Goal: Task Accomplishment & Management: Manage account settings

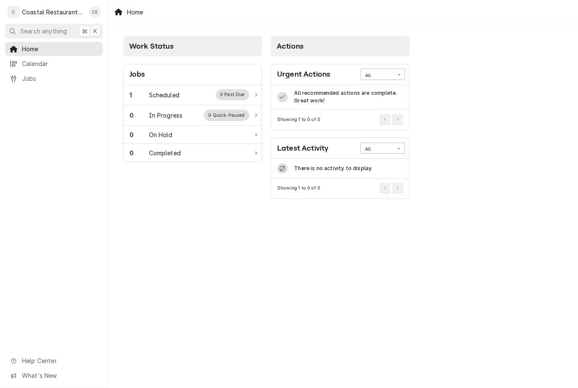
click at [181, 89] on div "1 Scheduled 0 Past Due" at bounding box center [193, 95] width 138 height 20
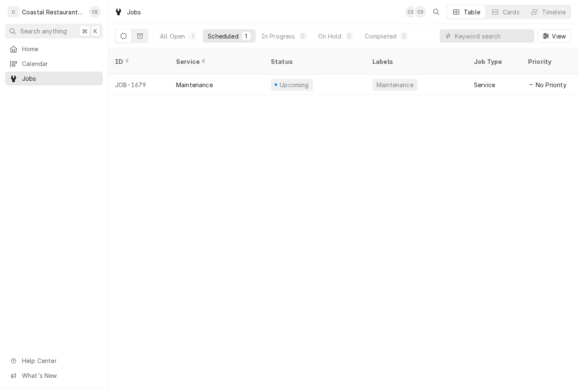
click at [212, 80] on div "Maintenance" at bounding box center [194, 84] width 37 height 9
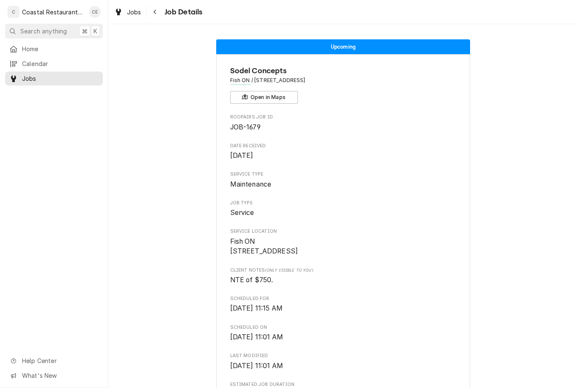
click at [28, 57] on link "Calendar" at bounding box center [54, 64] width 98 height 14
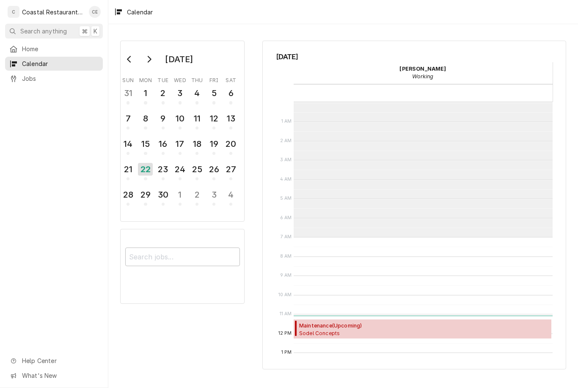
scroll to position [135, 0]
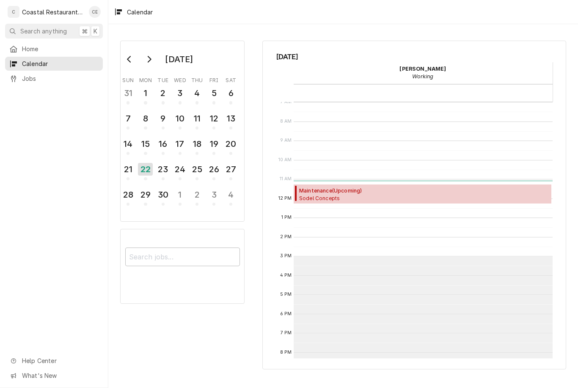
click at [118, 8] on div "Calendar" at bounding box center [133, 12] width 45 height 14
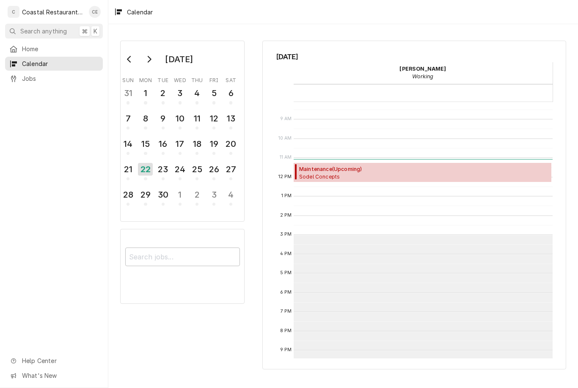
scroll to position [156, 0]
click at [15, 48] on icon "Dynamic Content Wrapper" at bounding box center [13, 49] width 7 height 7
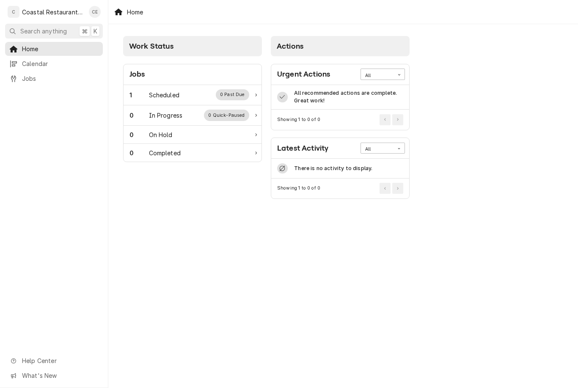
click at [154, 94] on div "Scheduled" at bounding box center [164, 95] width 30 height 9
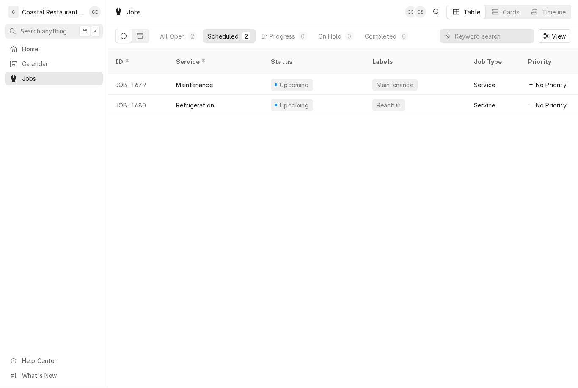
click at [20, 57] on link "Calendar" at bounding box center [54, 64] width 98 height 14
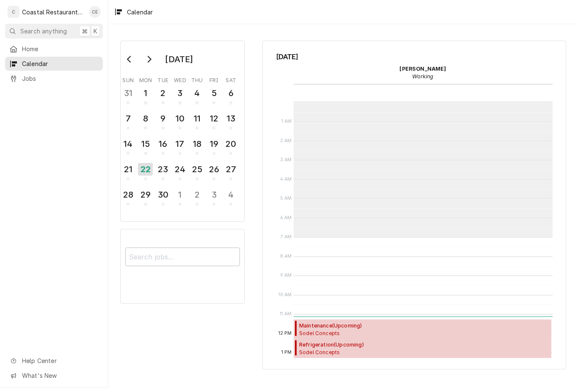
scroll to position [135, 0]
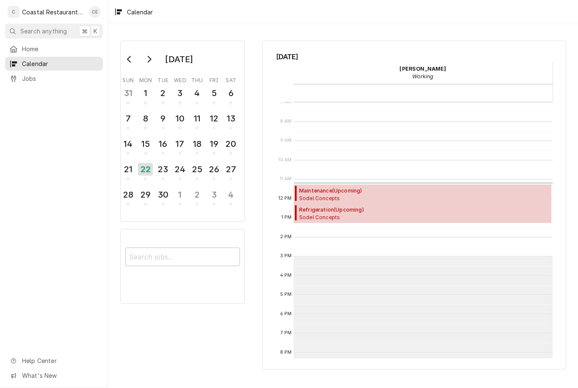
click at [27, 42] on link "Home" at bounding box center [54, 49] width 98 height 14
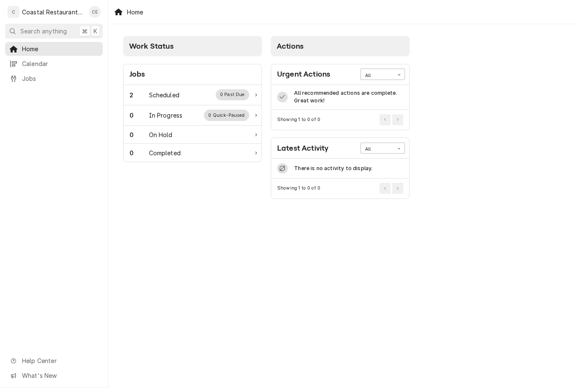
click at [150, 92] on div "Scheduled" at bounding box center [164, 95] width 30 height 9
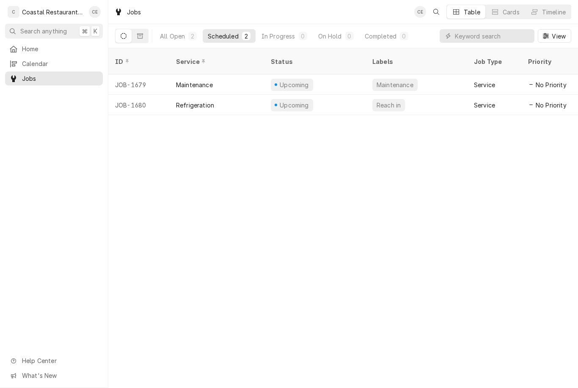
click at [194, 80] on div "Maintenance" at bounding box center [194, 84] width 37 height 9
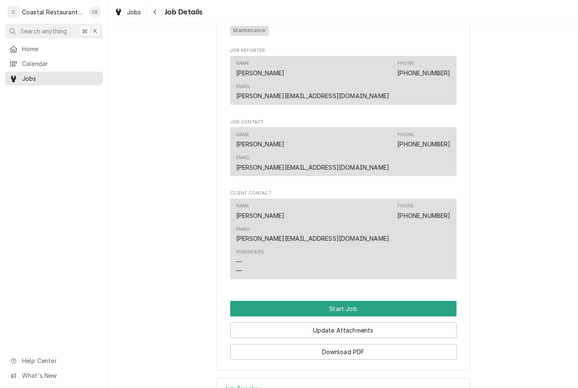
scroll to position [478, 0]
click at [399, 301] on button "Start Job" at bounding box center [343, 309] width 226 height 16
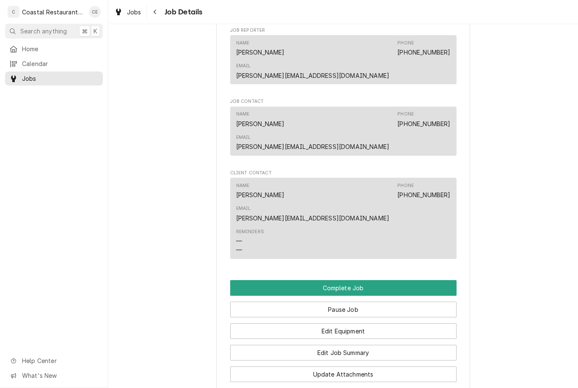
scroll to position [529, 0]
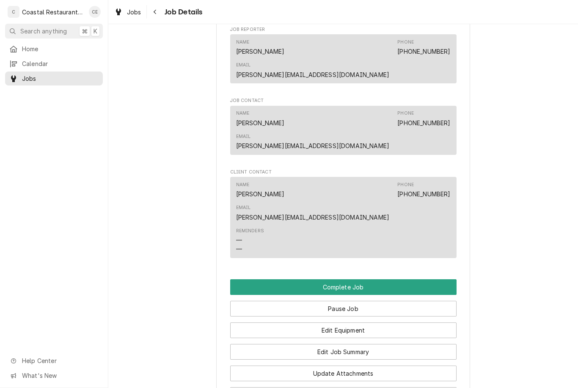
click at [391, 301] on button "Pause Job" at bounding box center [343, 309] width 226 height 16
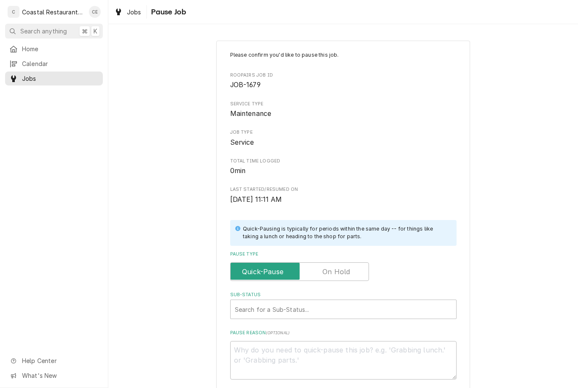
click at [274, 264] on label "Pause Type" at bounding box center [299, 271] width 139 height 19
click at [274, 264] on input "Pause Type" at bounding box center [299, 271] width 131 height 19
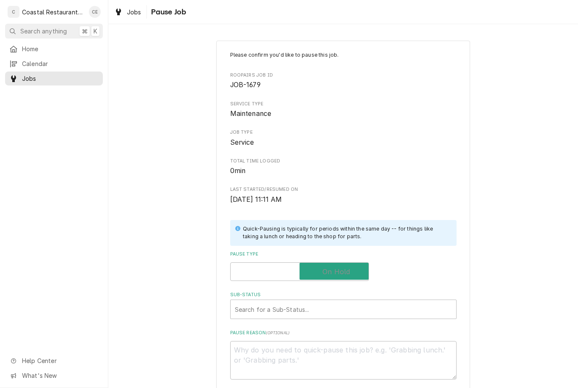
checkbox input "true"
type textarea "x"
click at [256, 269] on label "Pause Type" at bounding box center [299, 271] width 139 height 19
click at [256, 269] on input "Pause Type" at bounding box center [299, 271] width 131 height 19
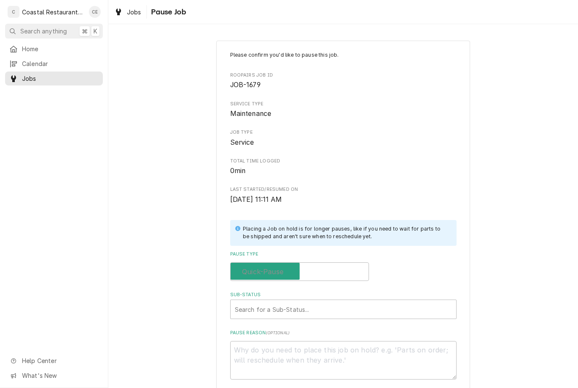
checkbox input "false"
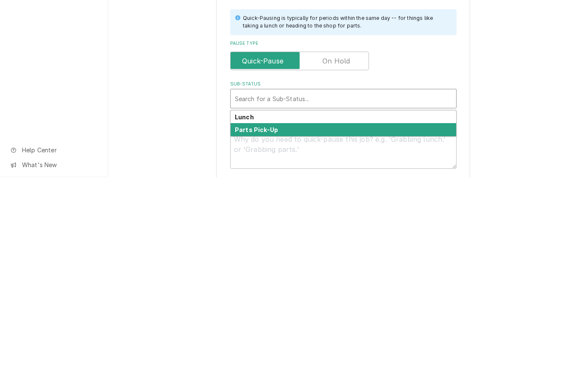
click at [349, 334] on div "Parts Pick-Up" at bounding box center [343, 340] width 225 height 13
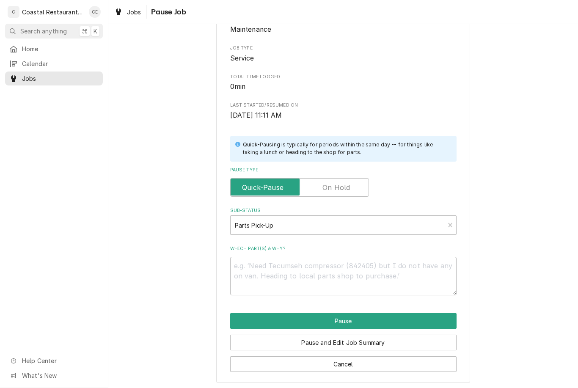
scroll to position [84, 0]
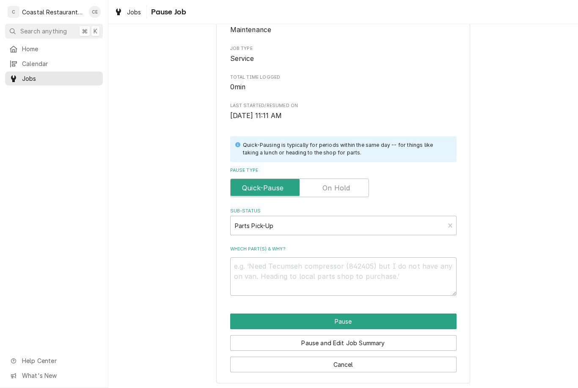
click at [397, 277] on textarea "Which part(s) & why?" at bounding box center [343, 276] width 226 height 38
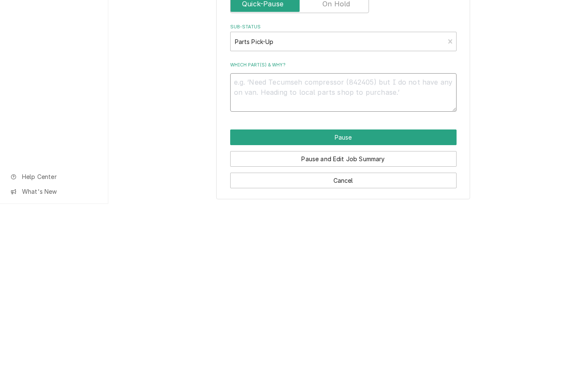
type textarea "x"
type textarea "Te"
type textarea "x"
type textarea "Tes"
type textarea "x"
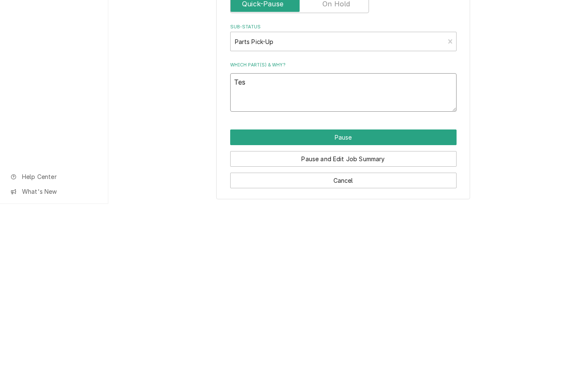
type textarea "Test"
type textarea "x"
type textarea "Test"
click at [417, 313] on button "Pause" at bounding box center [343, 321] width 226 height 16
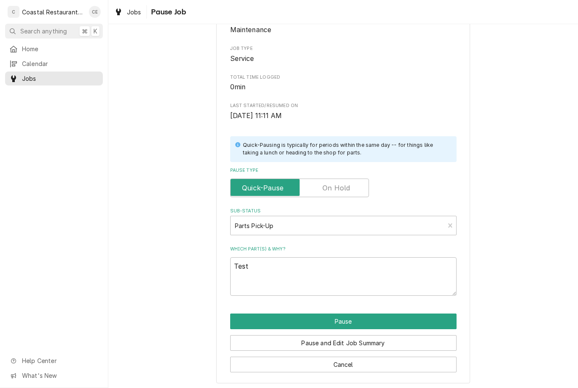
type textarea "x"
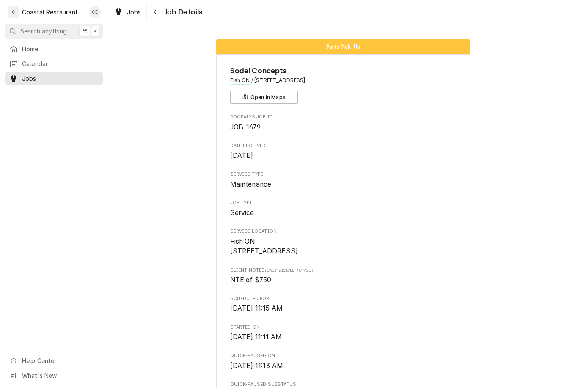
click at [21, 42] on link "Home" at bounding box center [54, 49] width 98 height 14
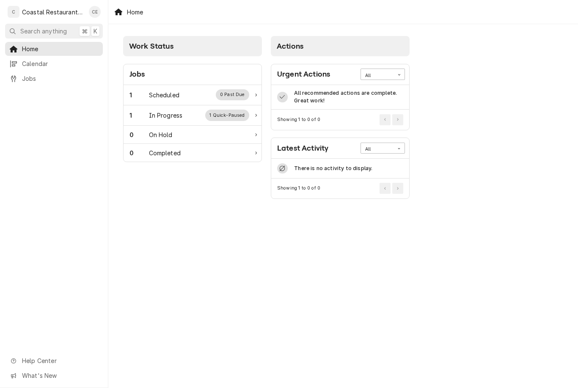
click at [234, 112] on div "1 Quick-Paused" at bounding box center [227, 115] width 44 height 11
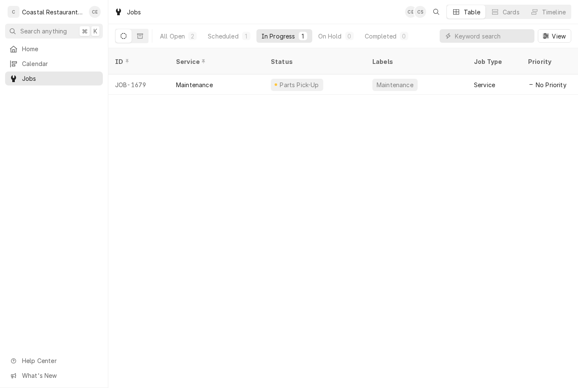
click at [297, 80] on div "Parts Pick-Up" at bounding box center [299, 84] width 41 height 9
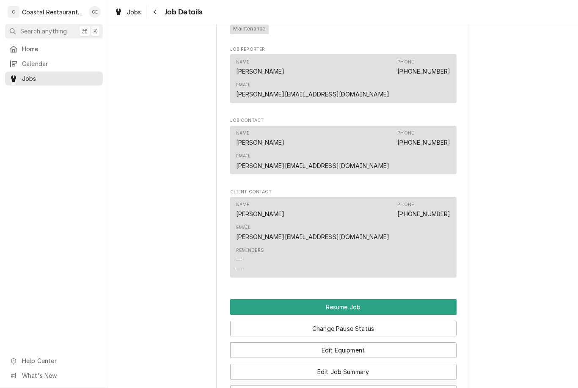
scroll to position [580, 0]
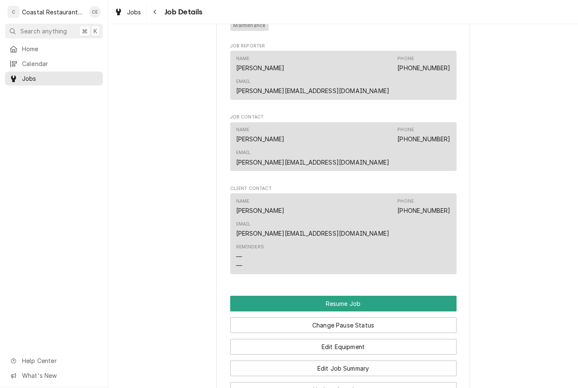
click at [411, 296] on button "Resume Job" at bounding box center [343, 304] width 226 height 16
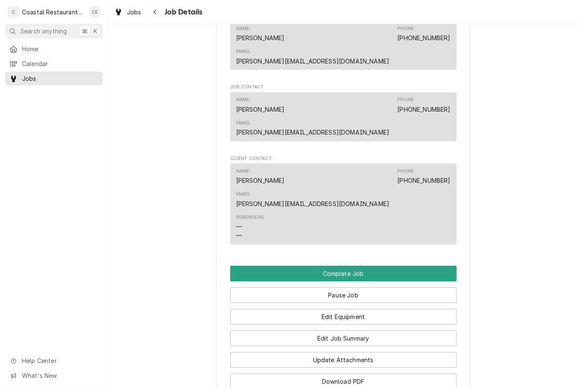
scroll to position [552, 0]
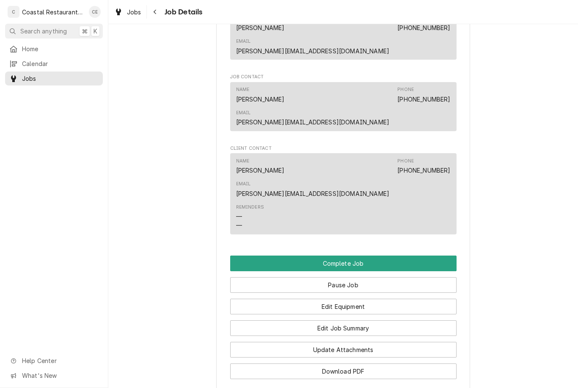
click at [422, 342] on button "Update Attachments" at bounding box center [343, 350] width 226 height 16
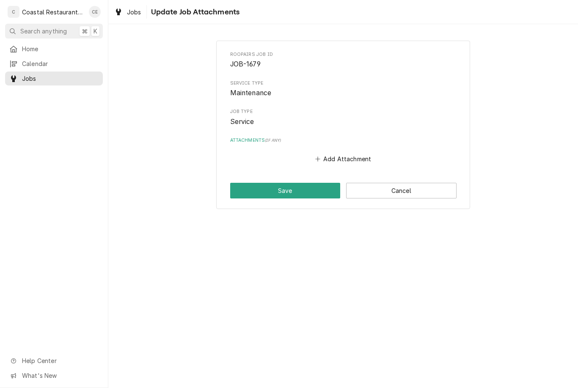
click at [354, 156] on button "Add Attachment" at bounding box center [342, 159] width 59 height 12
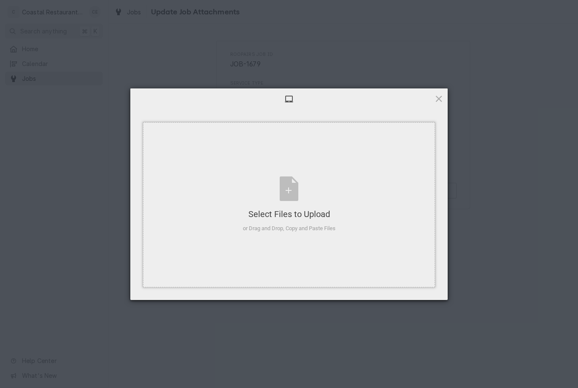
click at [302, 208] on div "Select Files to Upload" at bounding box center [289, 214] width 93 height 12
click at [297, 181] on div "Select Files to Upload or Drag and Drop, Copy and Paste Files" at bounding box center [289, 204] width 93 height 56
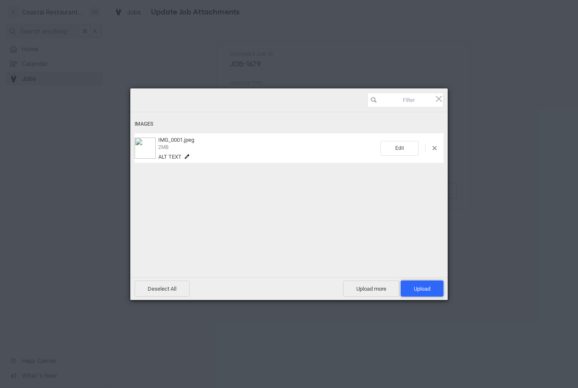
click at [424, 294] on span "Upload 1" at bounding box center [422, 288] width 43 height 16
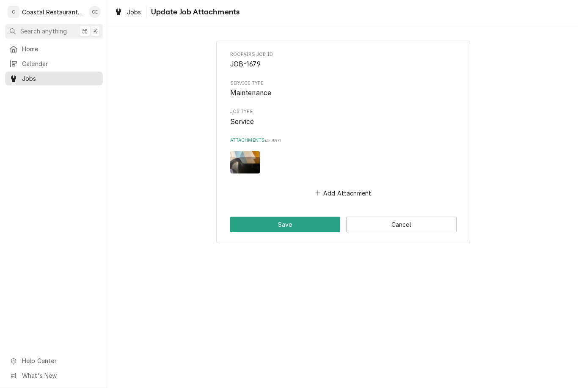
click at [279, 225] on button "Save" at bounding box center [285, 225] width 110 height 16
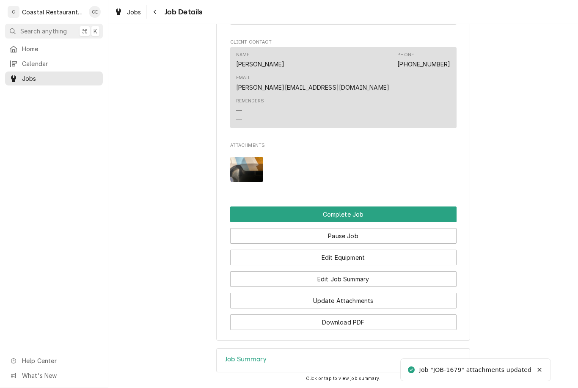
scroll to position [637, 0]
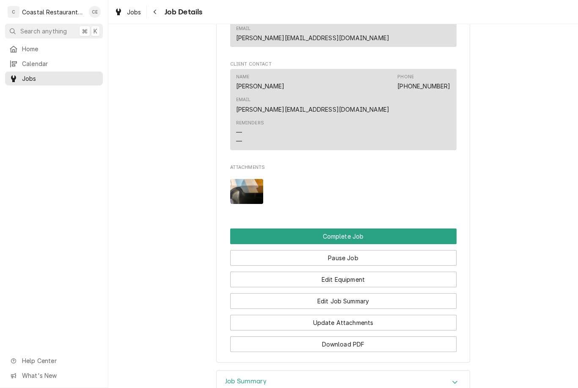
click at [412, 293] on button "Edit Job Summary" at bounding box center [343, 301] width 226 height 16
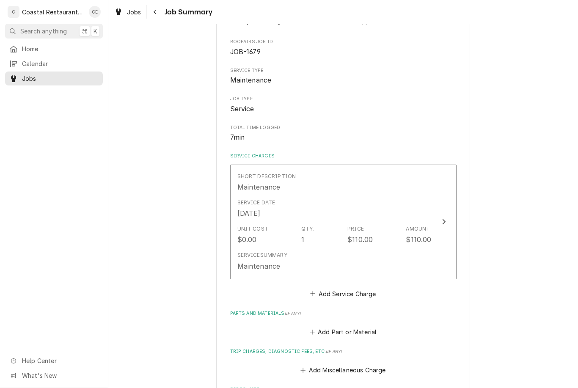
scroll to position [80, 0]
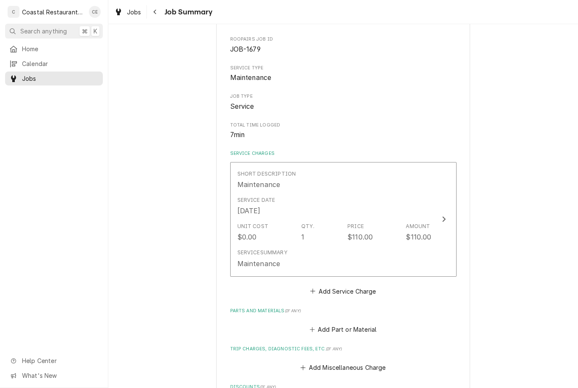
click at [258, 258] on div "Maintenance" at bounding box center [258, 263] width 43 height 10
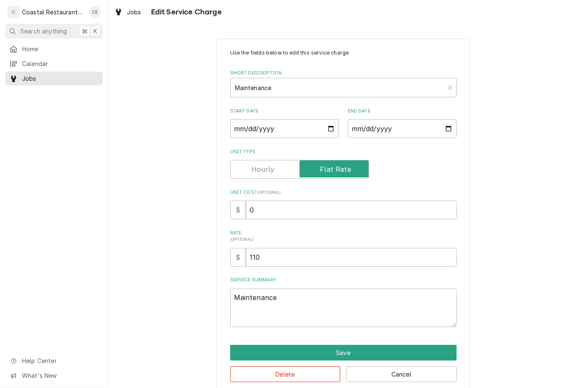
type textarea "x"
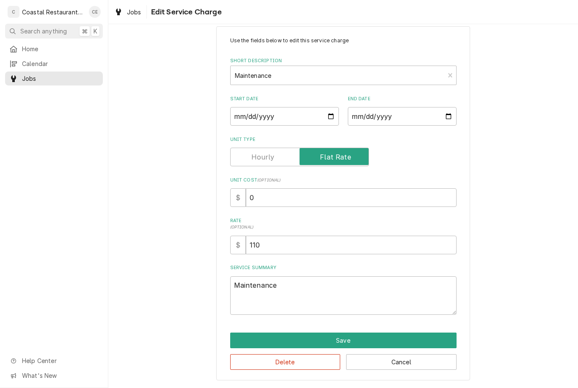
scroll to position [14, 0]
click at [293, 295] on textarea "Maintenance" at bounding box center [343, 295] width 226 height 38
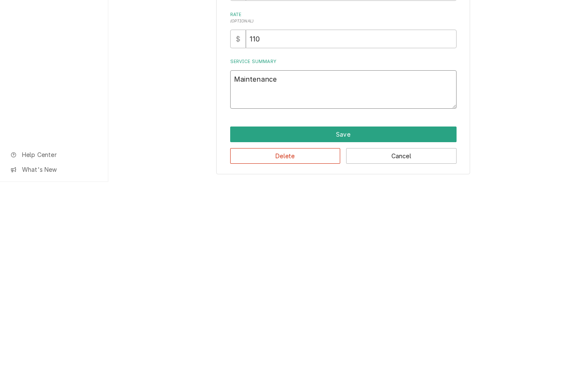
type textarea "Maintenance"
type textarea "x"
type textarea "Maintenance w"
type textarea "x"
type textarea "Maintenance wh"
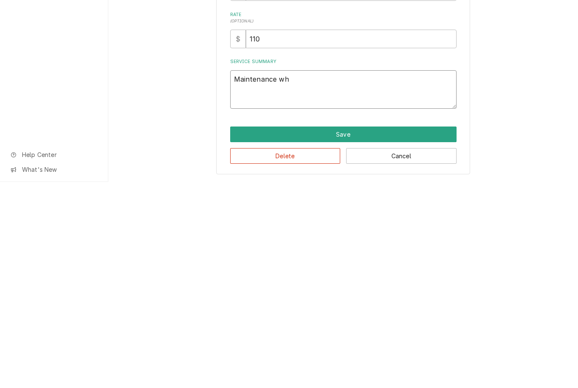
type textarea "x"
type textarea "Maintenance w"
type textarea "x"
type textarea "Maintenance"
type textarea "x"
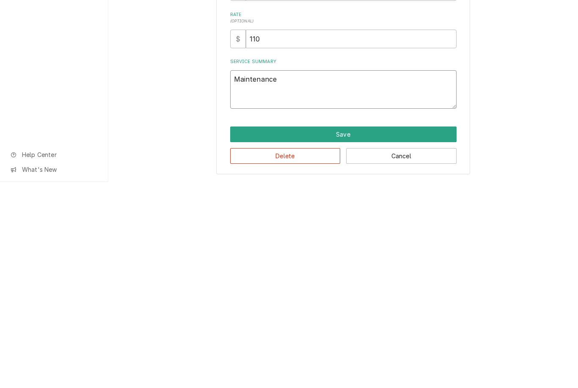
type textarea "Maintenance d"
type textarea "x"
type textarea "Maintenance do"
type textarea "x"
type textarea "Maintenance doi"
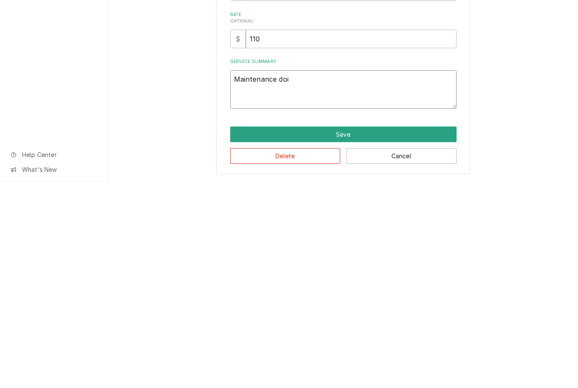
type textarea "x"
type textarea "Maintenance doing"
type textarea "x"
type textarea "Maintenance doing"
type textarea "x"
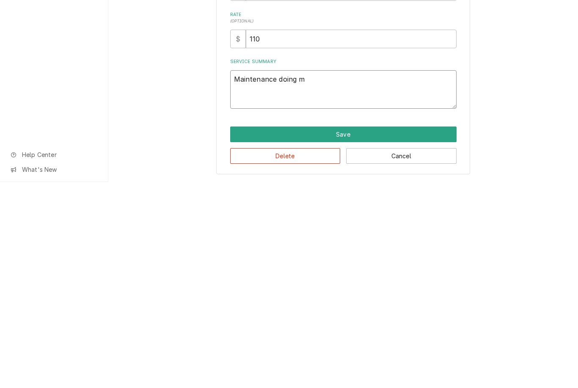
type textarea "Maintenance doing ma"
type textarea "x"
type textarea "Maintenance doing mani"
type textarea "x"
type textarea "Maintenance doing manit"
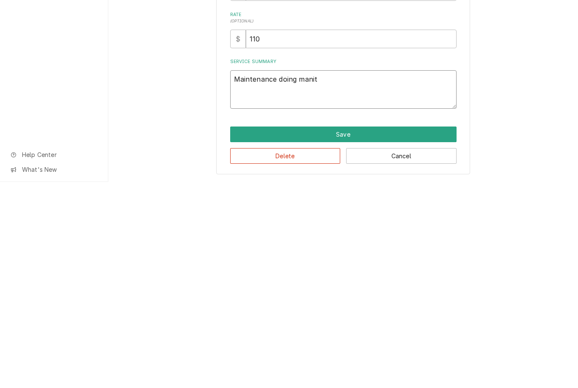
type textarea "x"
type textarea "Maintenance doing maintenance"
type textarea "x"
type textarea "Maintenance doing maintenance b"
type textarea "x"
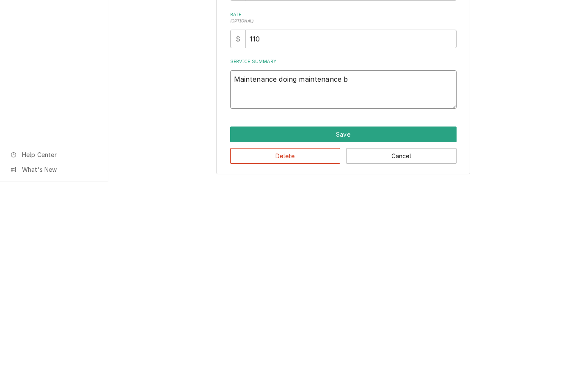
type textarea "Maintenance doing maintenance br"
type textarea "x"
type textarea "Maintenance doing maintenance bro"
type textarea "x"
type textarea "Maintenance doing maintenance broke"
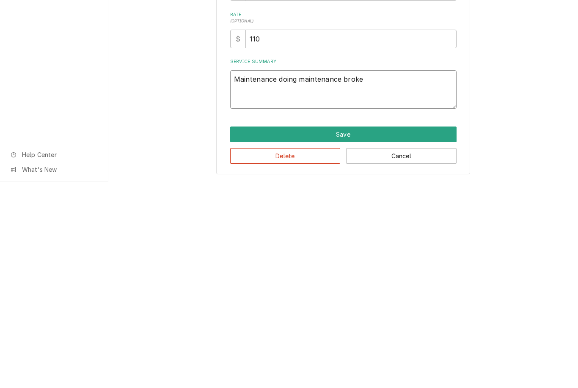
type textarea "x"
type textarea "Maintenance doing maintenance broke"
click at [385, 332] on button "Save" at bounding box center [343, 340] width 226 height 16
type textarea "x"
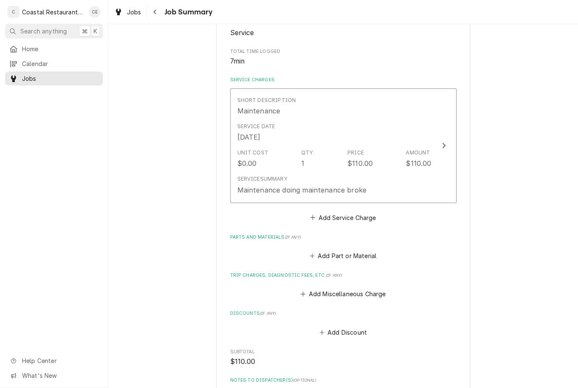
scroll to position [154, 0]
click at [324, 250] on button "Add Part or Material" at bounding box center [343, 255] width 70 height 12
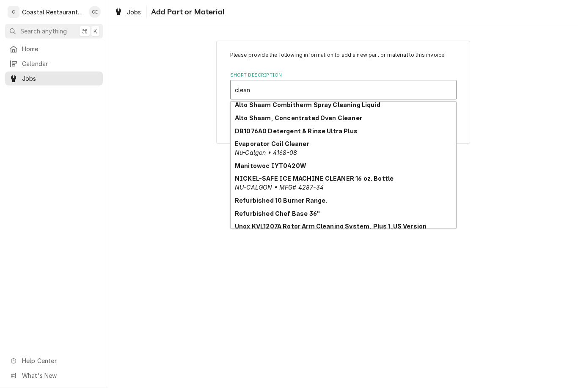
scroll to position [22, 0]
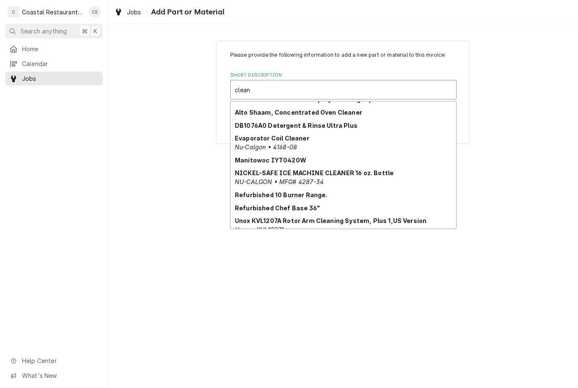
click at [252, 141] on strong "Evaporator Coil Cleaner" at bounding box center [272, 138] width 74 height 7
type input "clean"
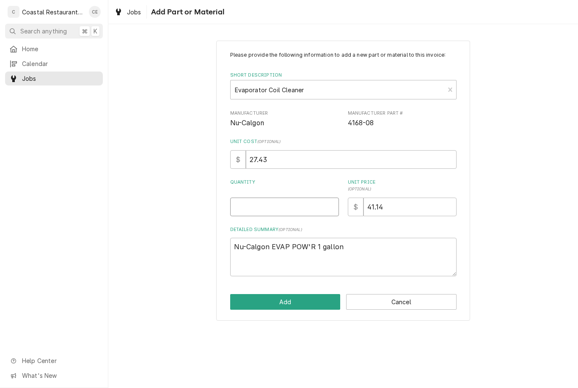
click at [240, 201] on input "Quantity" at bounding box center [284, 207] width 109 height 19
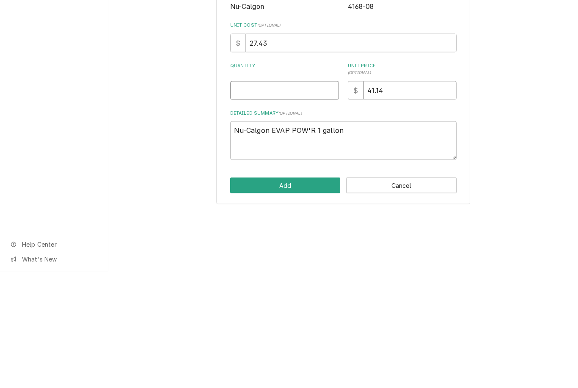
type textarea "x"
type input "1"
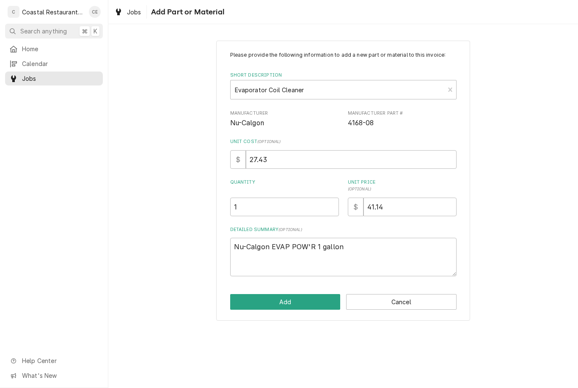
click at [319, 299] on button "Add" at bounding box center [285, 302] width 110 height 16
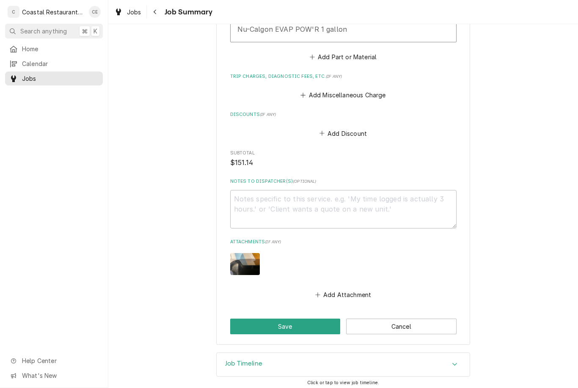
scroll to position [471, 0]
click at [309, 320] on button "Save" at bounding box center [285, 327] width 110 height 16
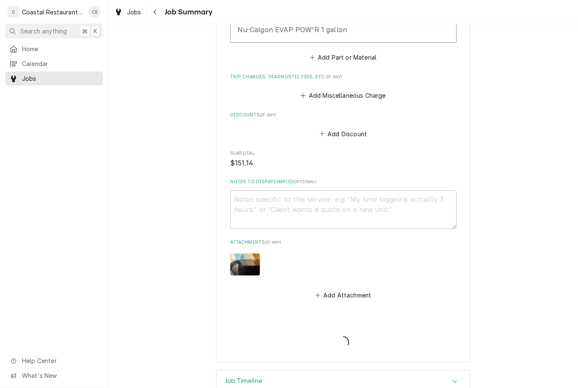
type textarea "x"
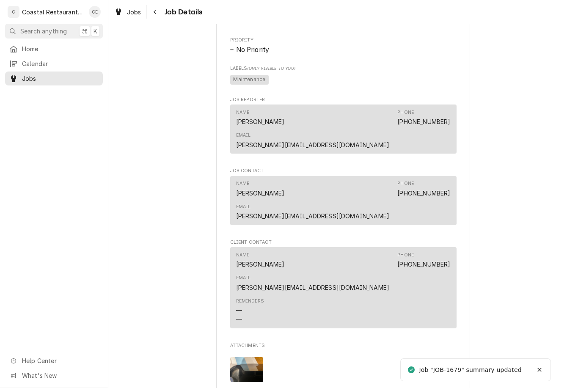
scroll to position [535, 0]
click at [136, 274] on div "Active Sodel Concepts Fish ON / [STREET_ADDRESS] Open in Maps Roopairs Job ID J…" at bounding box center [343, 22] width 470 height 1049
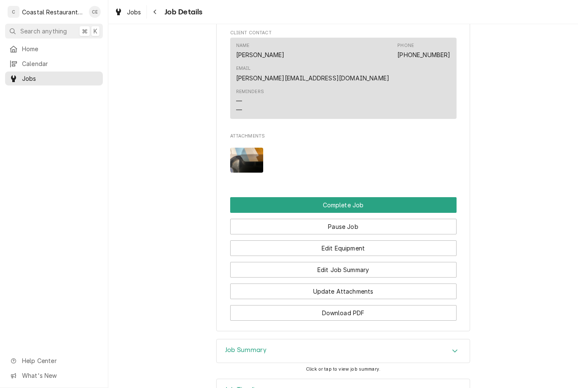
scroll to position [743, 0]
click at [413, 198] on button "Complete Job" at bounding box center [343, 206] width 226 height 16
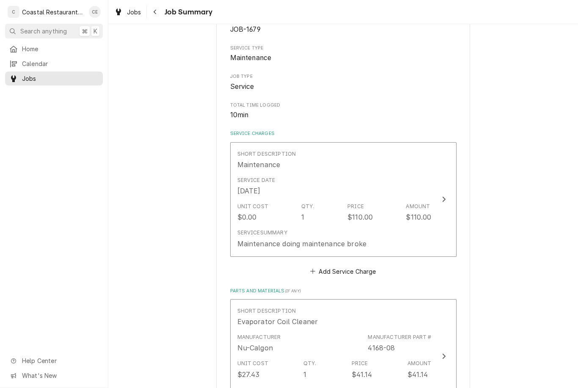
scroll to position [102, 0]
click at [258, 198] on div "Unit Cost $0.00 Qty. 1 Price $110.00 Amount $110.00" at bounding box center [334, 211] width 194 height 26
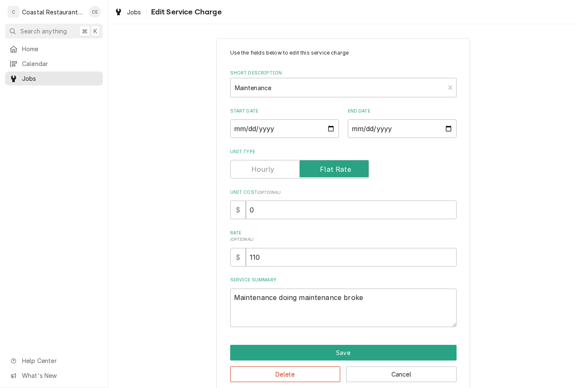
type textarea "x"
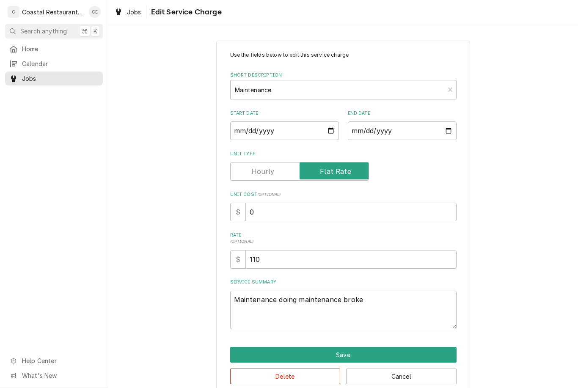
click at [256, 166] on input "Unit Type" at bounding box center [299, 171] width 131 height 19
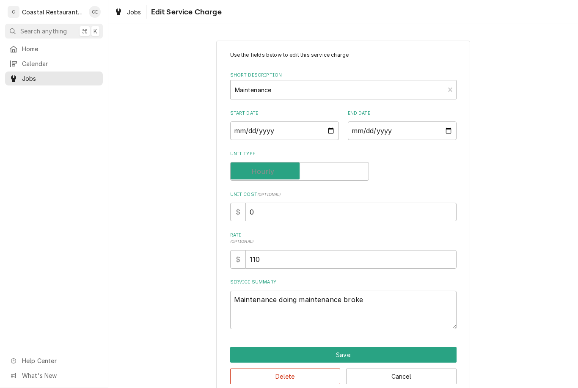
checkbox input "false"
type textarea "x"
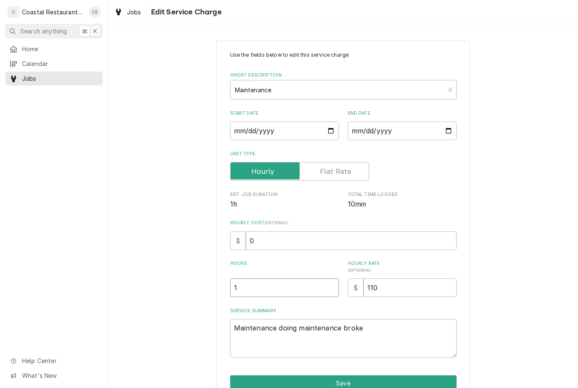
click at [241, 284] on input "1" at bounding box center [284, 287] width 109 height 19
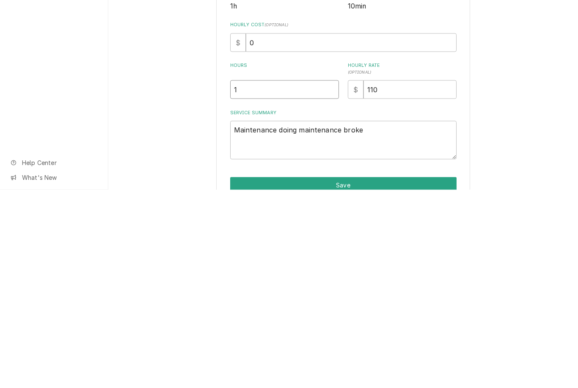
type input "12"
type textarea "x"
type input "1"
type textarea "x"
type input "2"
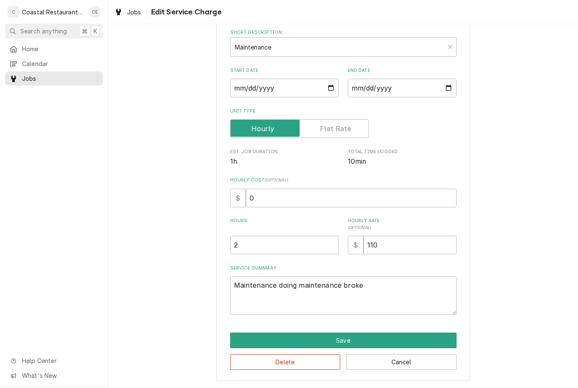
scroll to position [42, 0]
click at [402, 338] on button "Save" at bounding box center [343, 341] width 226 height 16
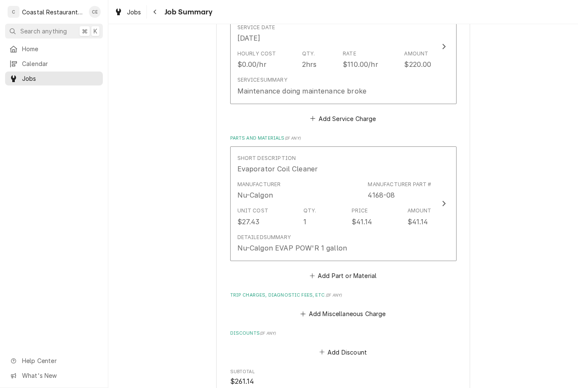
scroll to position [260, 0]
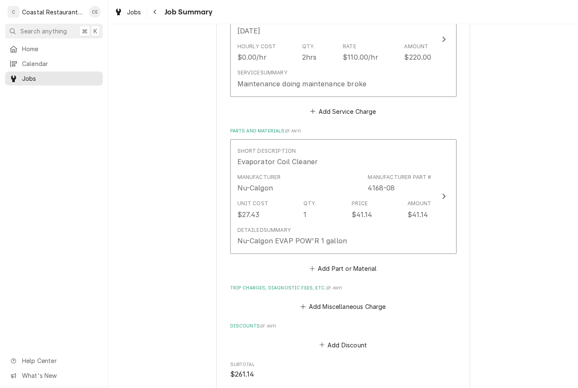
click at [332, 305] on button "Add Miscellaneous Charge" at bounding box center [343, 307] width 88 height 12
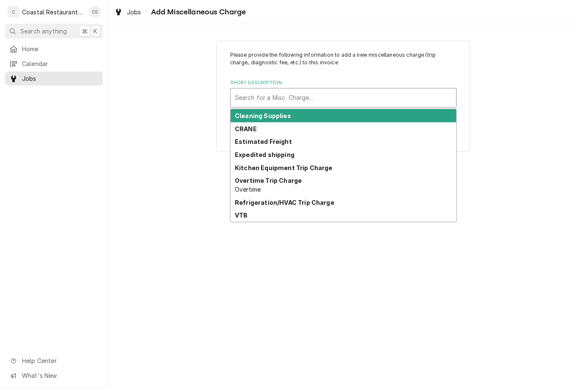
click at [244, 217] on strong "VTB" at bounding box center [241, 215] width 13 height 7
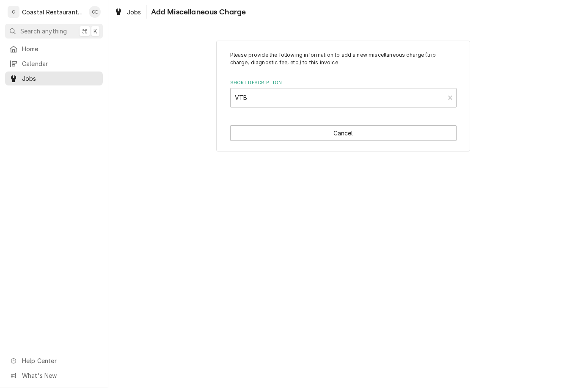
type textarea "x"
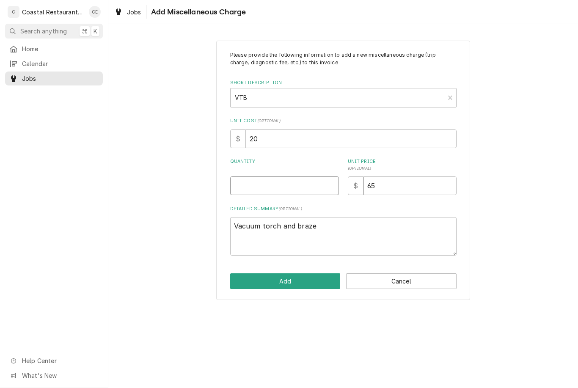
click at [250, 184] on input "Quantity" at bounding box center [284, 185] width 109 height 19
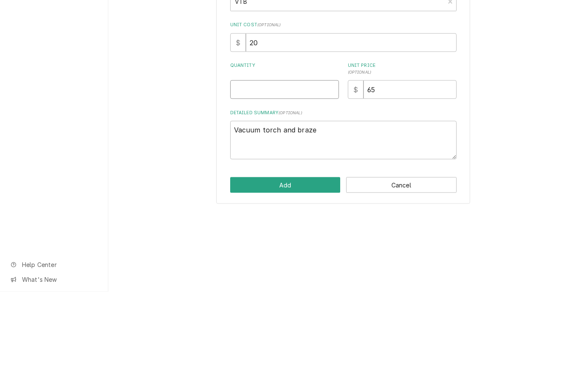
type input "1"
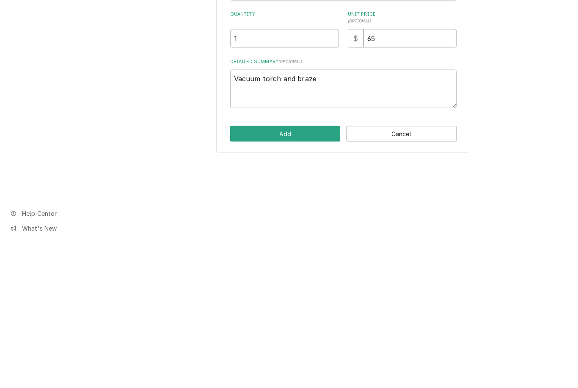
click at [286, 273] on button "Add" at bounding box center [285, 281] width 110 height 16
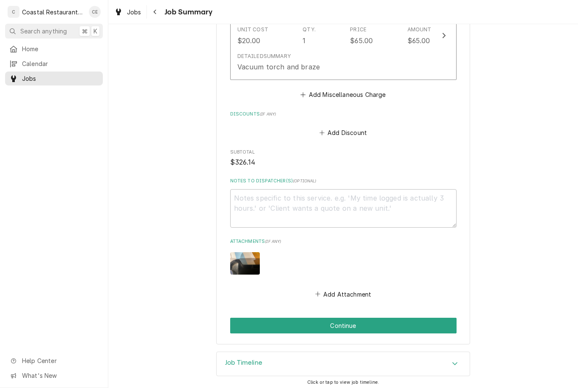
scroll to position [564, 0]
click at [397, 319] on button "Continue" at bounding box center [343, 326] width 226 height 16
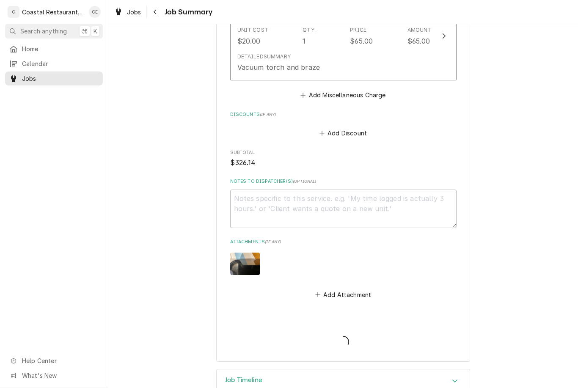
type textarea "x"
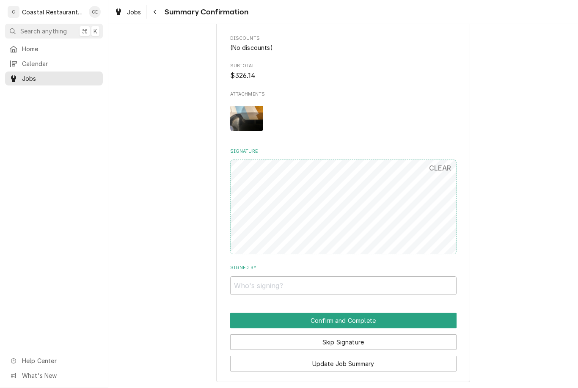
scroll to position [538, 0]
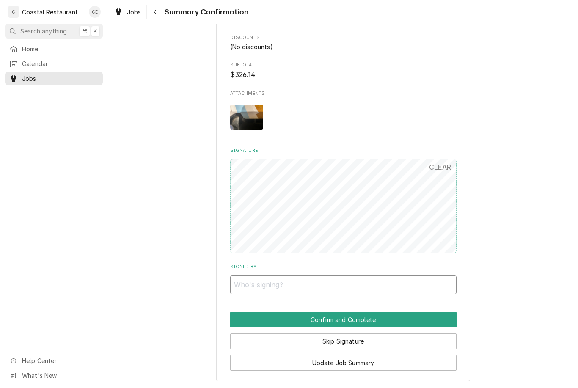
click at [252, 279] on input "Signed By" at bounding box center [343, 284] width 226 height 19
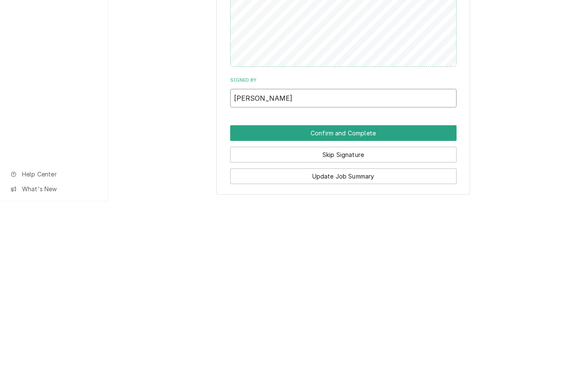
type input "[PERSON_NAME]"
click at [411, 312] on button "Confirm and Complete" at bounding box center [343, 320] width 226 height 16
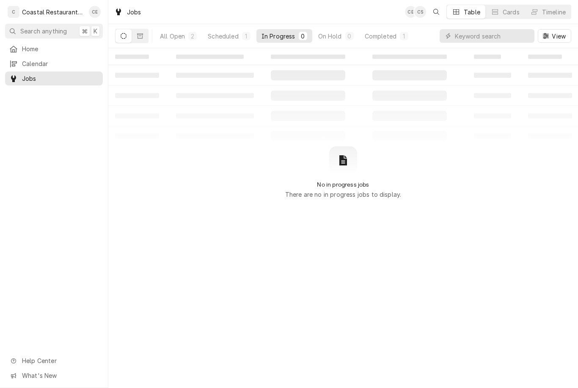
click at [18, 36] on button "Search anything ⌘ K" at bounding box center [54, 31] width 98 height 15
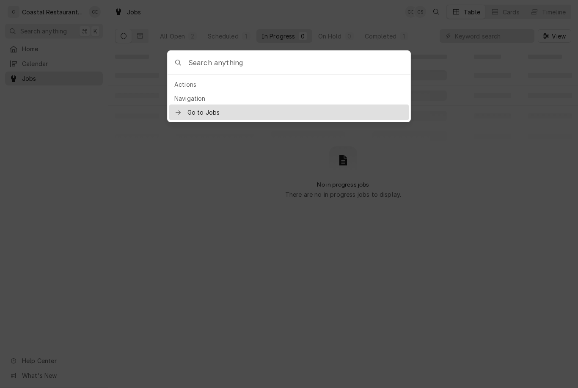
click at [69, 132] on div at bounding box center [289, 194] width 578 height 388
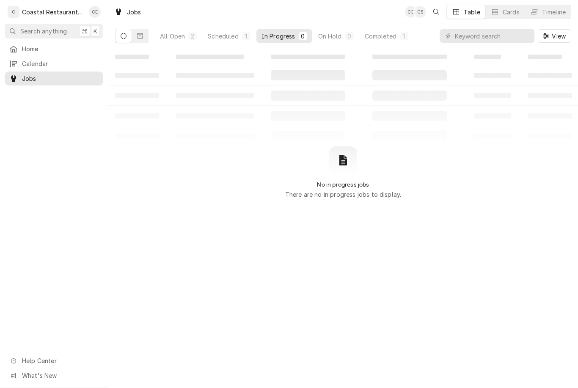
click at [12, 45] on div "Dynamic Content Wrapper" at bounding box center [13, 49] width 8 height 8
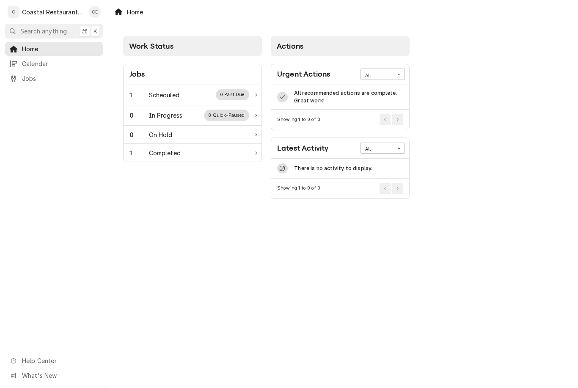
click at [155, 151] on div "Completed" at bounding box center [165, 152] width 32 height 9
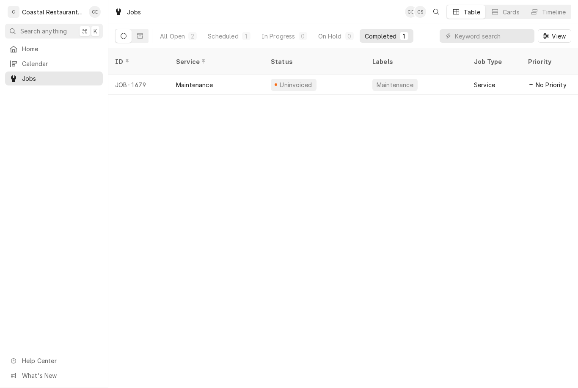
click at [18, 46] on div "Home" at bounding box center [53, 48] width 89 height 9
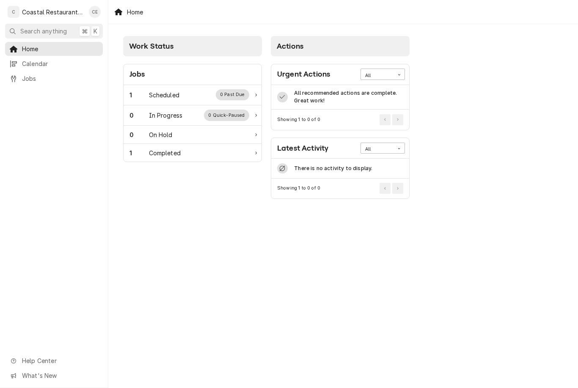
click at [217, 98] on div "1 Scheduled 0 Past Due" at bounding box center [189, 94] width 120 height 11
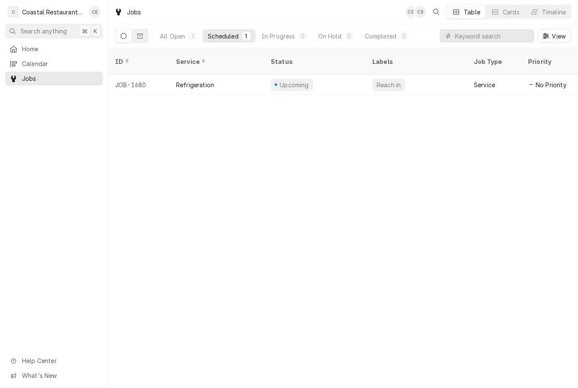
click at [74, 49] on span "Home" at bounding box center [60, 48] width 77 height 9
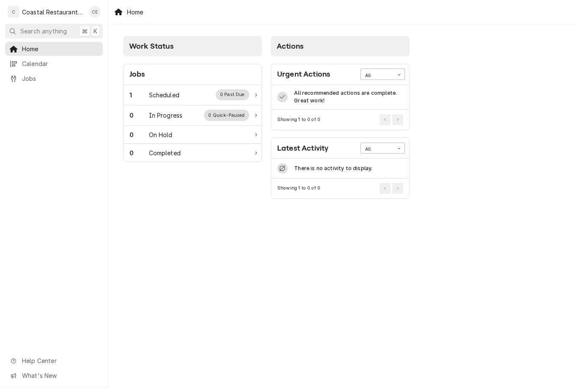
click at [220, 91] on div "0 Past Due" at bounding box center [233, 94] width 34 height 11
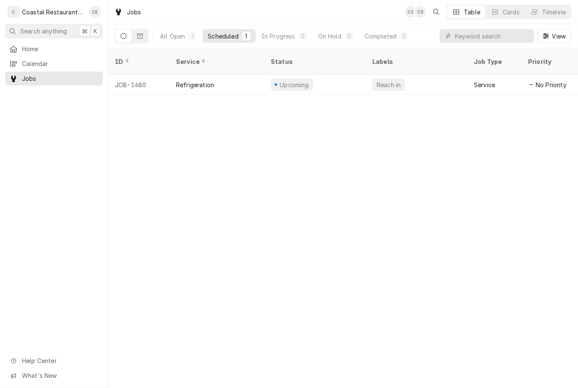
click at [269, 79] on div "Upcoming" at bounding box center [315, 84] width 102 height 20
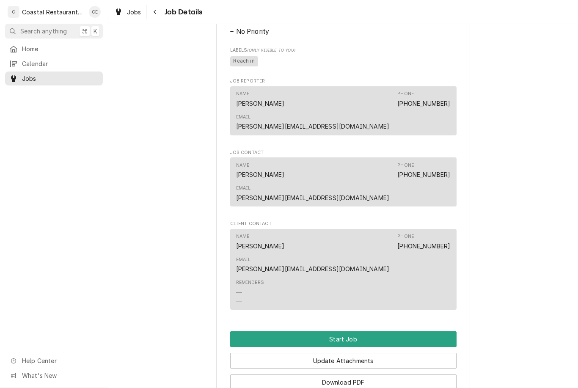
scroll to position [450, 0]
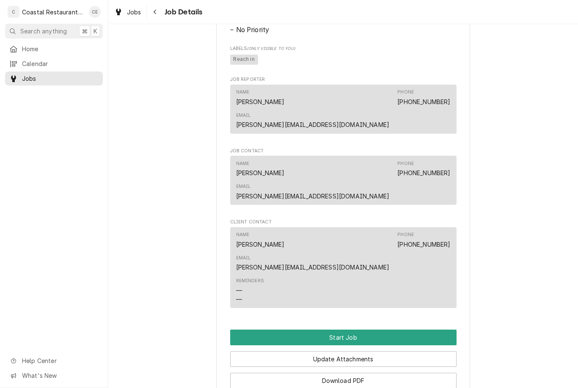
click at [392, 330] on button "Start Job" at bounding box center [343, 338] width 226 height 16
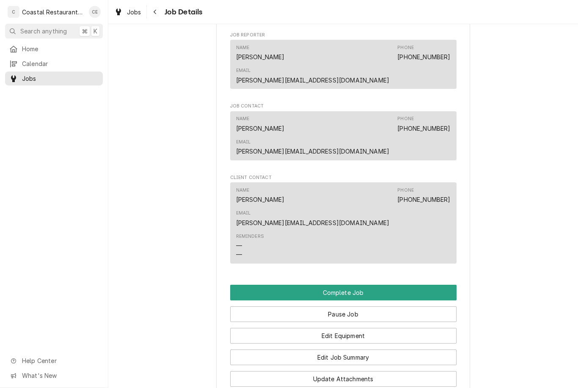
scroll to position [525, 0]
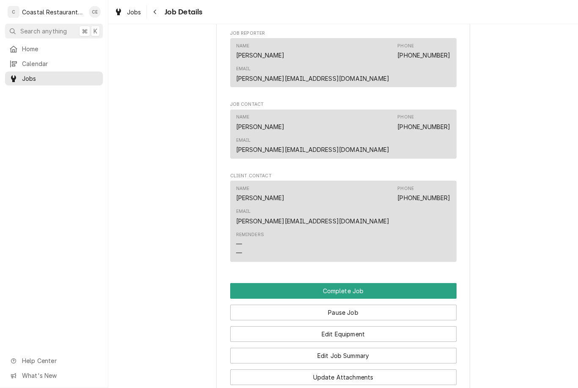
click at [389, 348] on button "Edit Job Summary" at bounding box center [343, 356] width 226 height 16
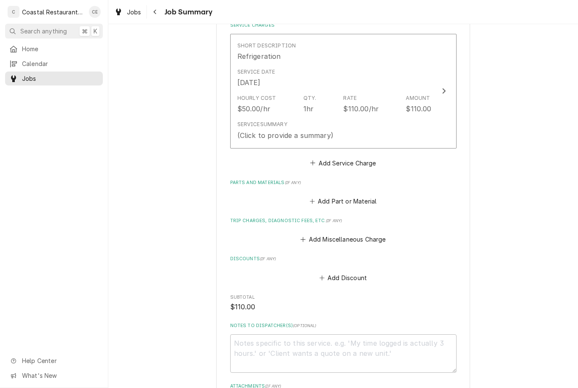
scroll to position [209, 0]
click at [367, 195] on button "Add Part or Material" at bounding box center [343, 201] width 70 height 12
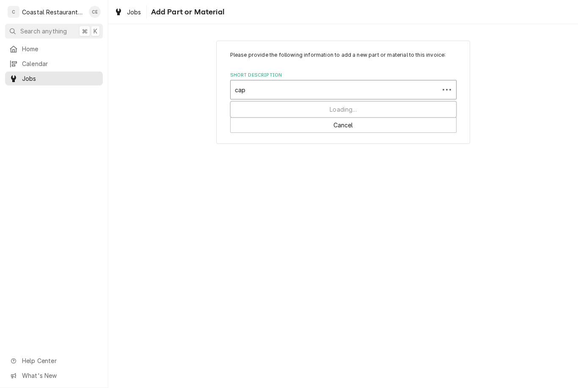
type input "capa"
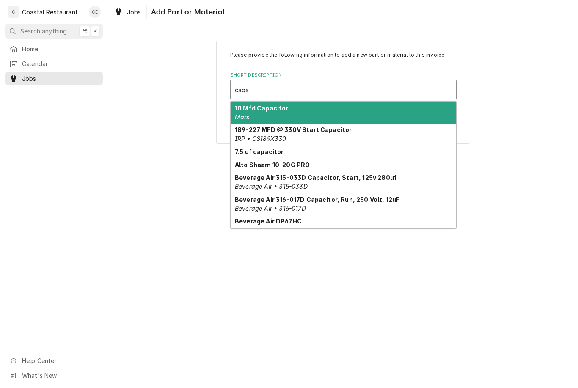
click at [303, 119] on div "10 Mfd Capacitor Mars" at bounding box center [343, 113] width 225 height 22
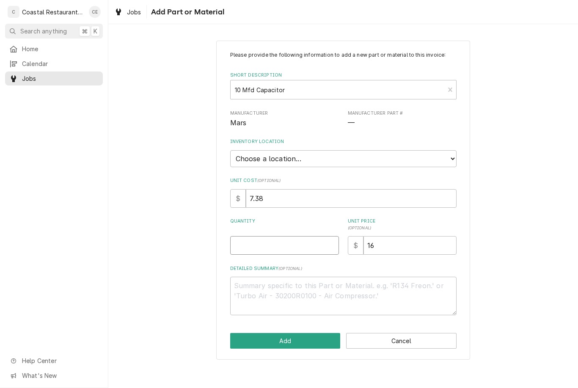
click at [294, 245] on input "Quantity" at bounding box center [284, 245] width 109 height 19
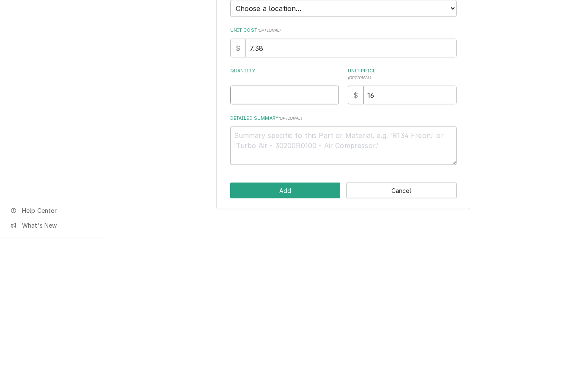
type textarea "x"
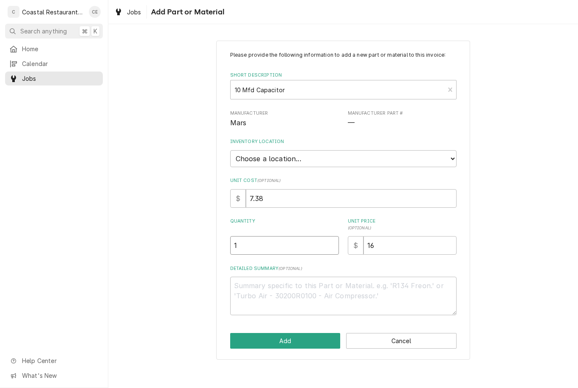
type input "1"
click at [344, 289] on textarea "Detailed Summary ( optional )" at bounding box center [343, 296] width 226 height 38
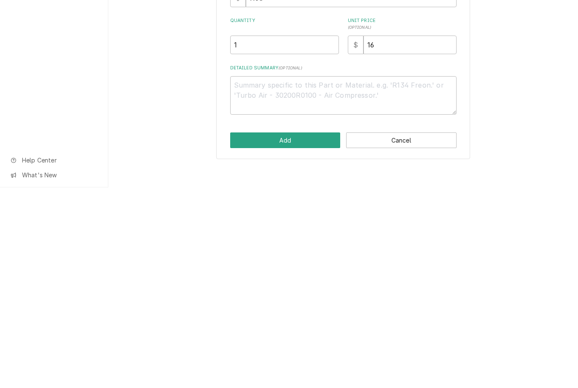
click at [297, 333] on button "Add" at bounding box center [285, 341] width 110 height 16
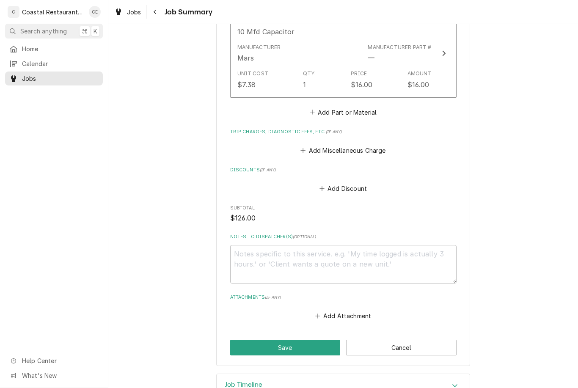
scroll to position [398, 0]
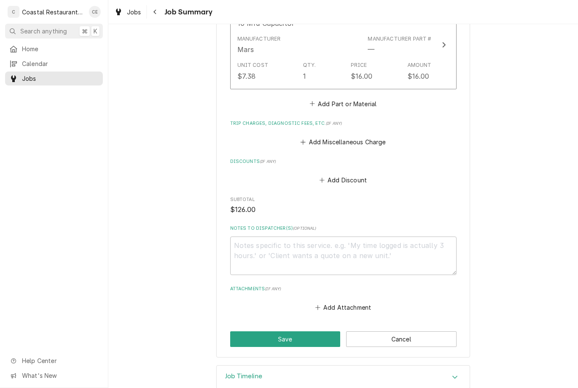
click at [305, 332] on button "Save" at bounding box center [285, 339] width 110 height 16
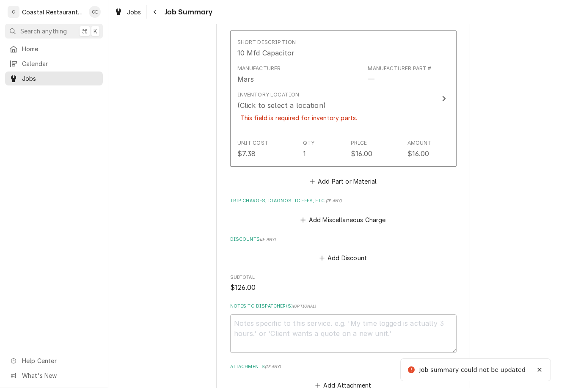
click at [351, 115] on div "This field is required for inventory parts." at bounding box center [298, 117] width 123 height 15
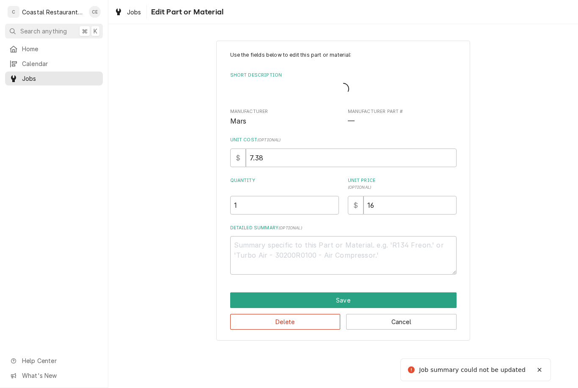
type textarea "x"
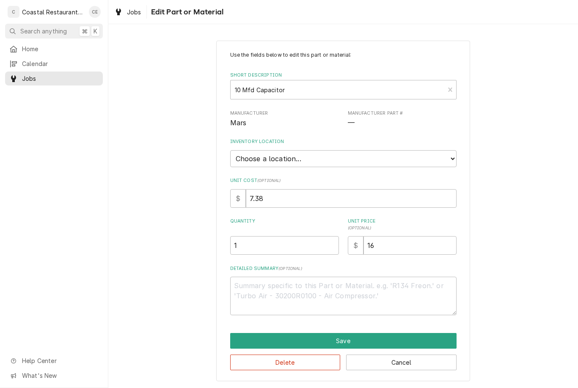
click at [351, 157] on select "Choose a location... Fenwick Warehouse James Gatton Truck Mike Lynch Truck Phil…" at bounding box center [343, 158] width 226 height 17
select select "322"
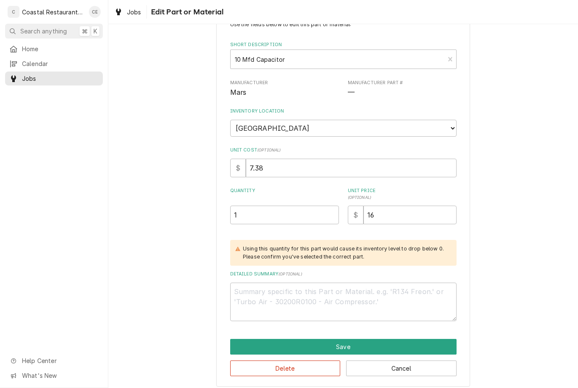
click at [374, 339] on button "Save" at bounding box center [343, 347] width 226 height 16
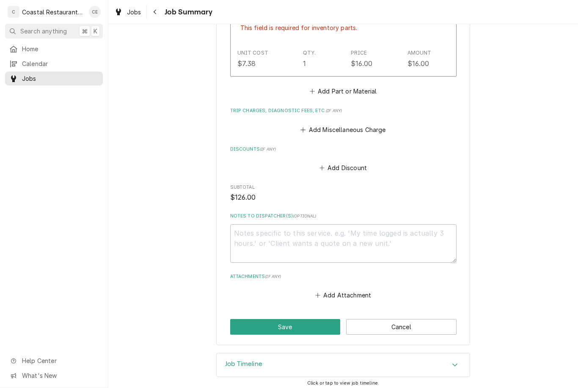
click at [306, 330] on button "Save" at bounding box center [285, 327] width 110 height 16
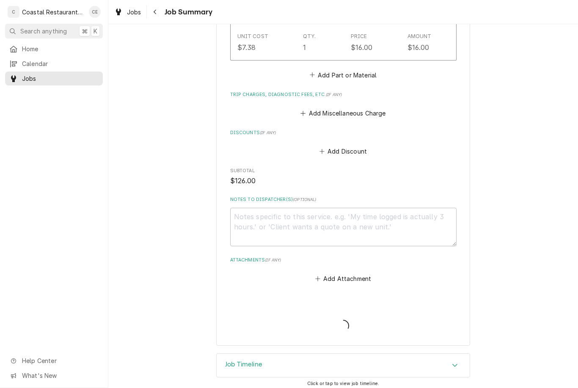
type textarea "x"
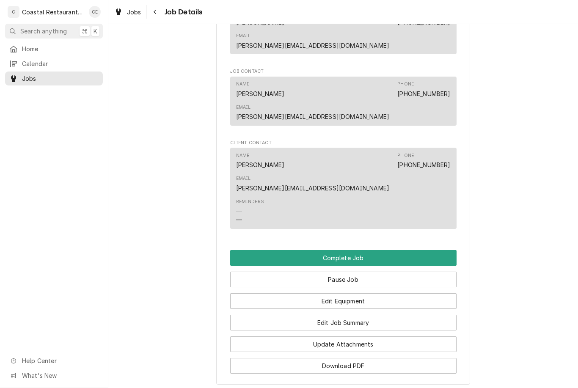
scroll to position [624, 0]
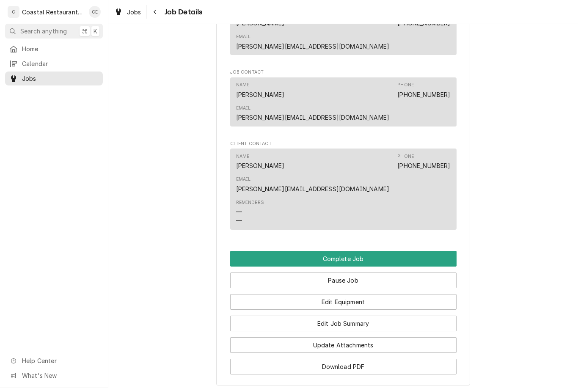
click at [390, 337] on button "Update Attachments" at bounding box center [343, 345] width 226 height 16
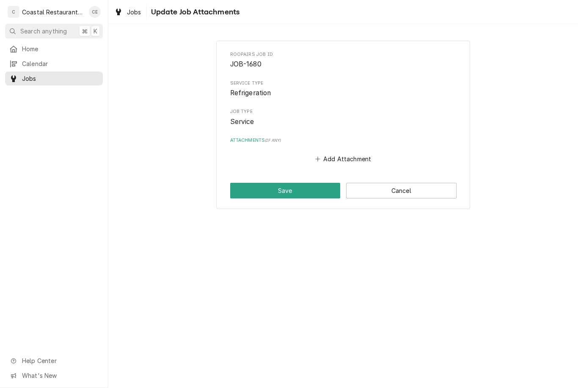
click at [364, 160] on button "Add Attachment" at bounding box center [342, 159] width 59 height 12
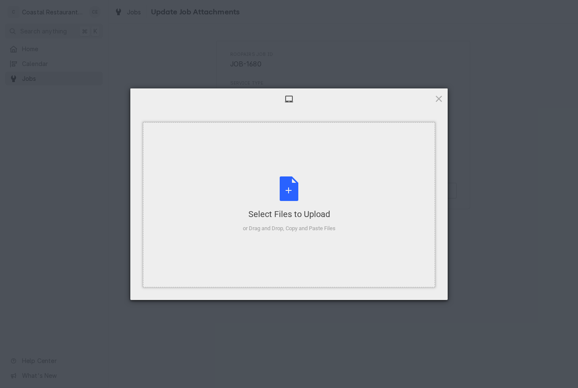
click at [297, 199] on div "Select Files to Upload or Drag and Drop, Copy and Paste Files" at bounding box center [289, 204] width 93 height 56
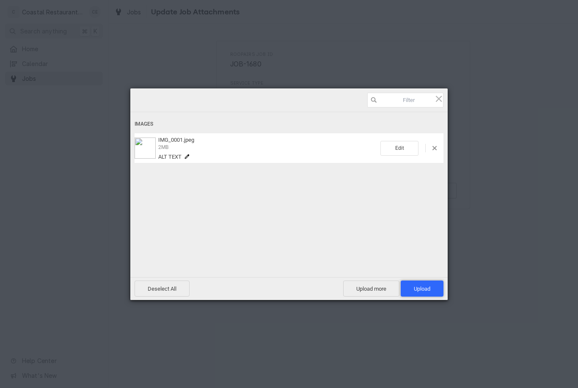
click at [426, 286] on span "Upload 1" at bounding box center [422, 289] width 16 height 6
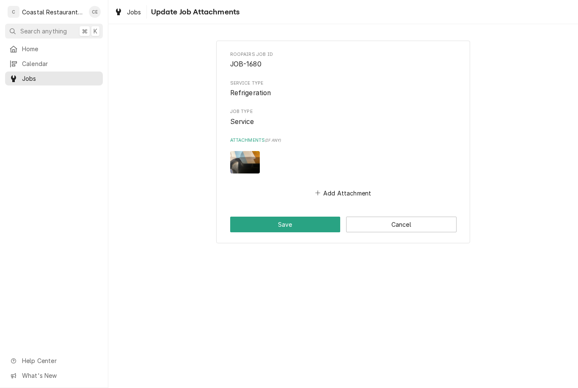
click at [309, 220] on button "Save" at bounding box center [285, 225] width 110 height 16
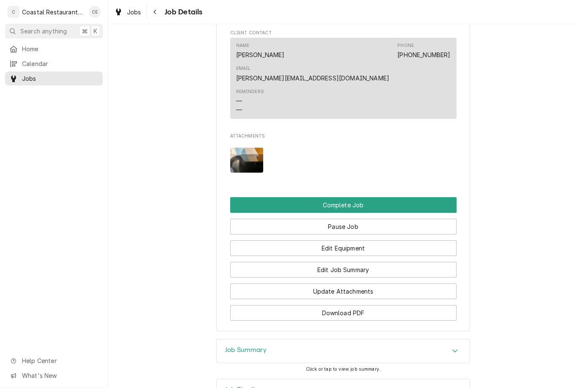
scroll to position [734, 0]
click at [448, 340] on div "Job Summary" at bounding box center [343, 352] width 253 height 24
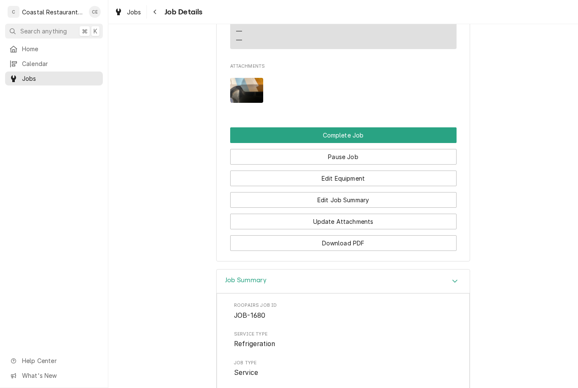
scroll to position [804, 0]
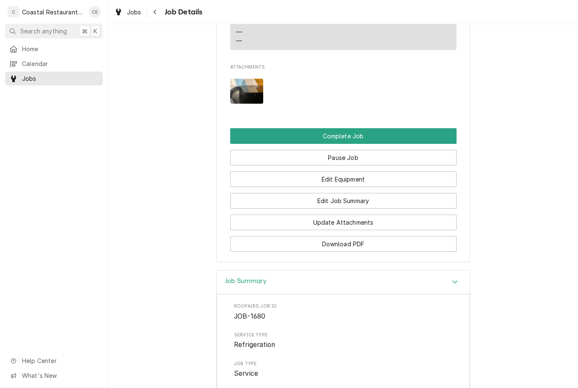
click at [379, 193] on button "Edit Job Summary" at bounding box center [343, 201] width 226 height 16
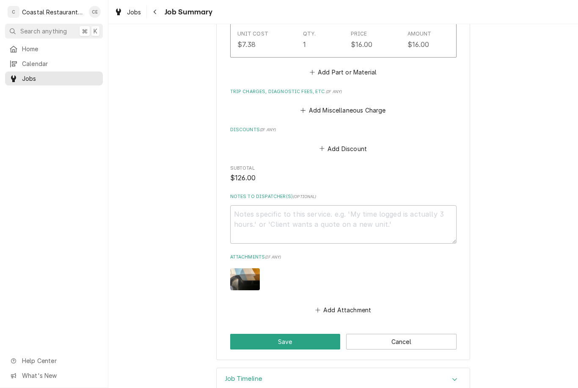
scroll to position [456, 0]
click at [376, 223] on textarea "Notes to Dispatcher(s) ( optional )" at bounding box center [343, 225] width 226 height 38
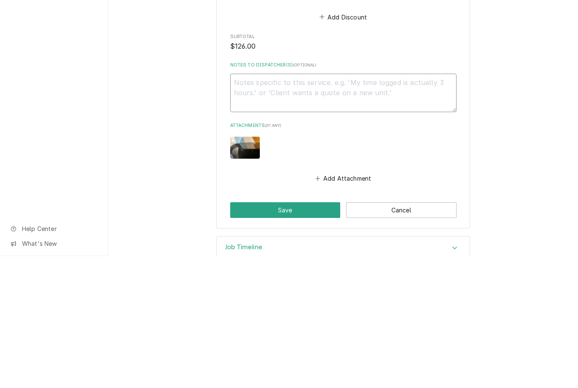
type textarea "x"
type textarea "Ba"
type textarea "x"
type textarea "B"
type textarea "x"
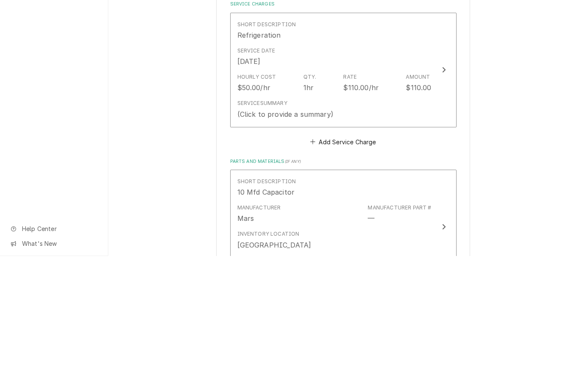
scroll to position [103, 0]
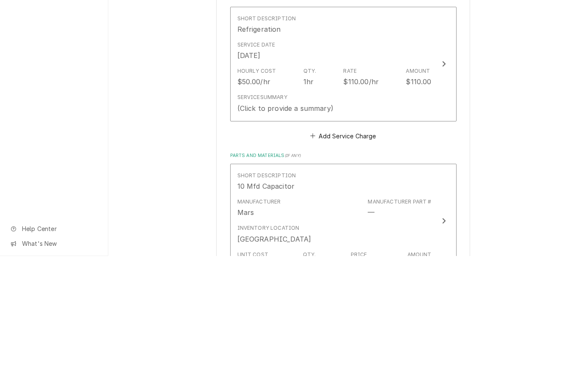
click at [353, 262] on button "Add Service Charge" at bounding box center [343, 268] width 69 height 12
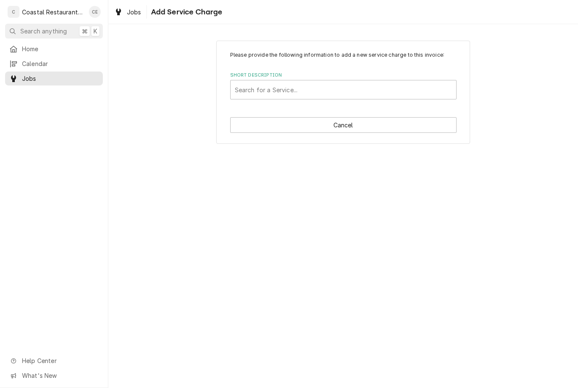
click at [169, 75] on div "Please provide the following information to add a new service charge to this in…" at bounding box center [343, 92] width 470 height 118
click at [298, 125] on button "Cancel" at bounding box center [343, 125] width 226 height 16
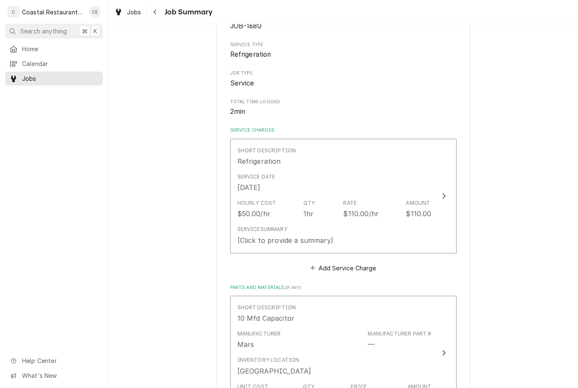
click at [281, 225] on div "Service Summary" at bounding box center [262, 229] width 50 height 8
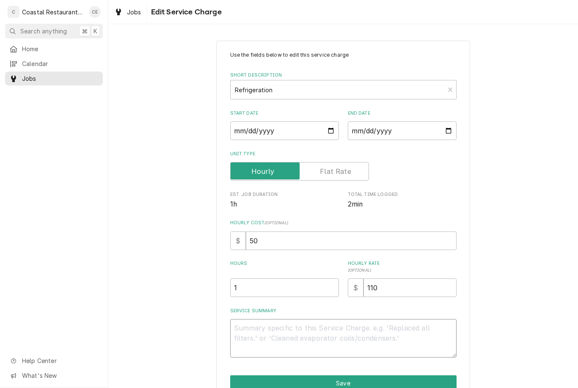
click at [244, 335] on textarea "Service Summary" at bounding box center [343, 338] width 226 height 38
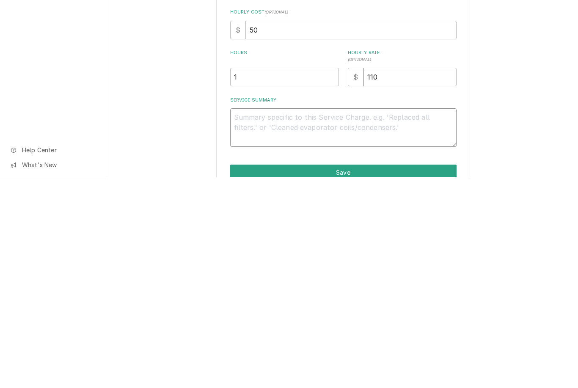
type textarea "x"
type textarea "R"
type textarea "x"
type textarea "Sw"
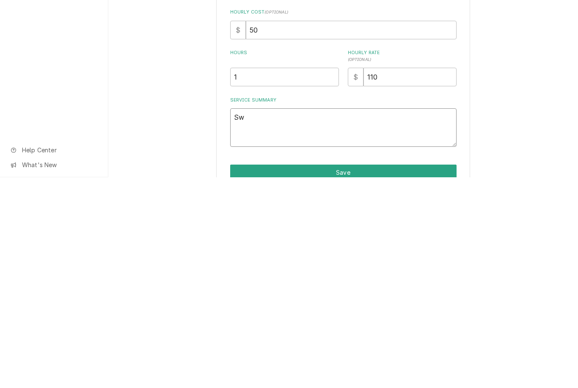
type textarea "x"
type textarea "Swi"
type textarea "x"
type textarea "Switch"
type textarea "x"
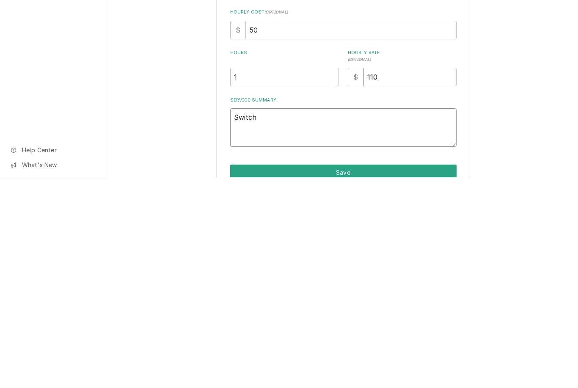
type textarea "Switch"
type textarea "x"
type textarea "Switch a"
type textarea "x"
type textarea "Switch a b"
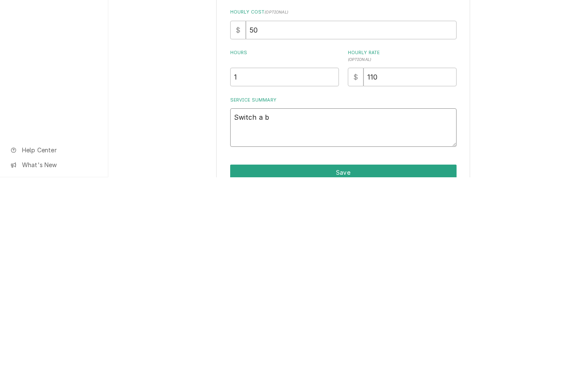
type textarea "x"
type textarea "Switch a ba"
type textarea "x"
type textarea "Switch a bad"
type textarea "x"
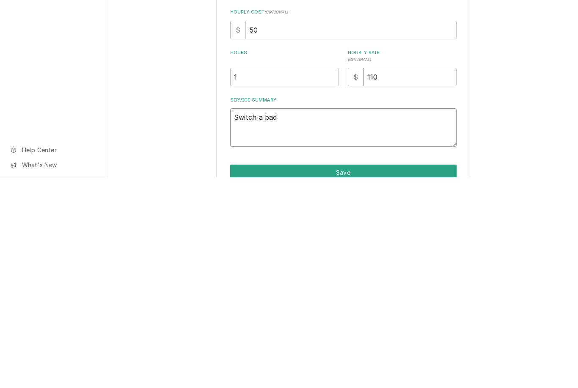
type textarea "Switch a bad c"
type textarea "x"
type textarea "Switch a bad cap"
type textarea "x"
type textarea "Switch a bad capa"
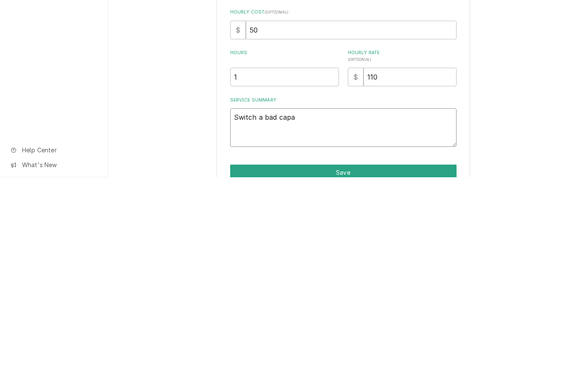
type textarea "x"
type textarea "Switch a bad capac"
type textarea "x"
type textarea "Switch a bad capaci"
type textarea "x"
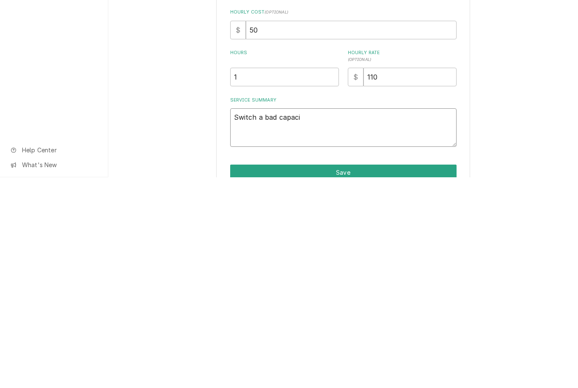
type textarea "Switch a bad capacit"
type textarea "x"
type textarea "Switch a bad capacito"
type textarea "x"
type textarea "Switch a bad capacitor"
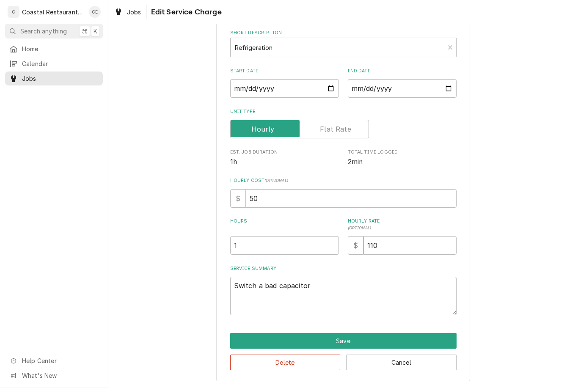
click at [379, 338] on button "Save" at bounding box center [343, 341] width 226 height 16
type textarea "x"
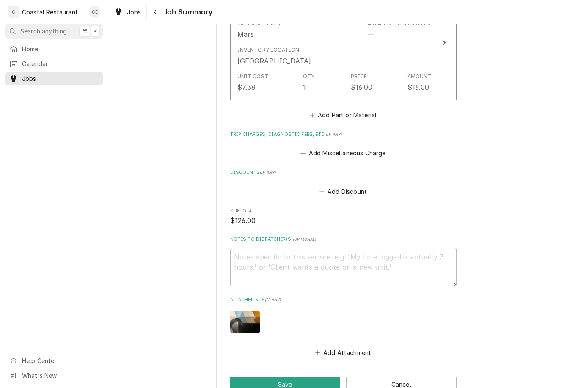
scroll to position [403, 0]
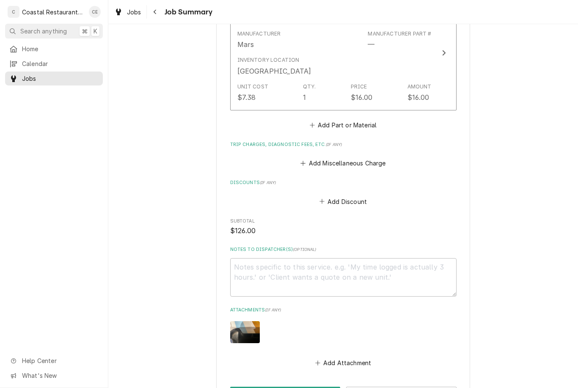
click at [374, 157] on button "Add Miscellaneous Charge" at bounding box center [343, 163] width 88 height 12
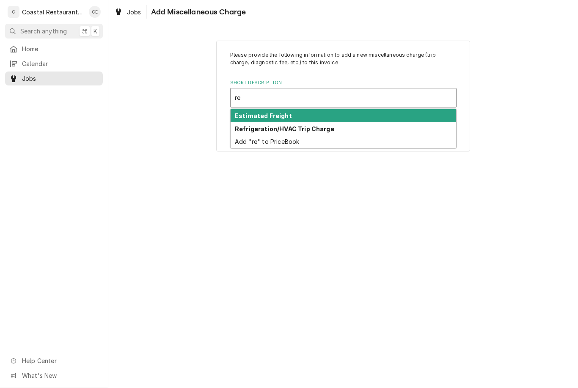
click at [342, 127] on div "Refrigeration/HVAC Trip Charge" at bounding box center [343, 128] width 225 height 13
type input "re"
type textarea "x"
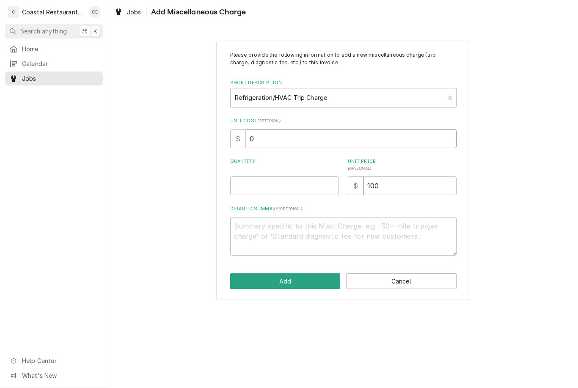
click at [400, 143] on input "0" at bounding box center [351, 138] width 211 height 19
type textarea "x"
type input "1"
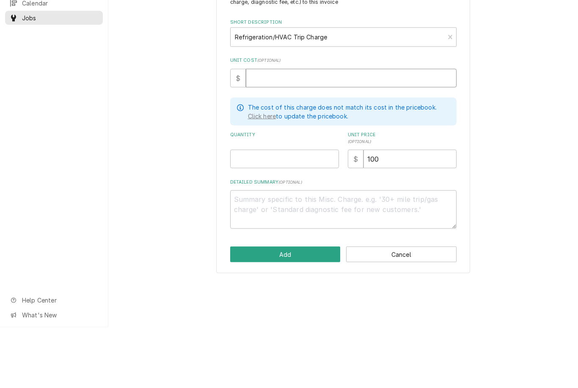
type textarea "x"
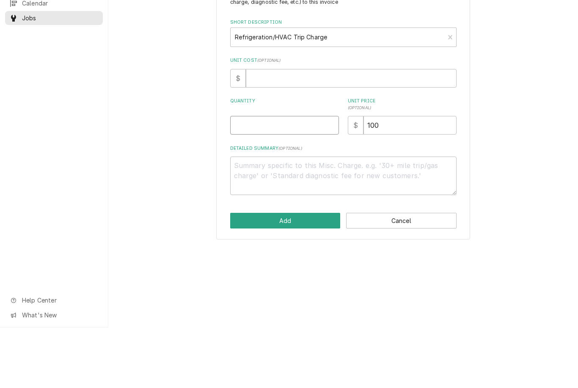
click at [290, 176] on input "Quantity" at bounding box center [284, 185] width 109 height 19
type textarea "x"
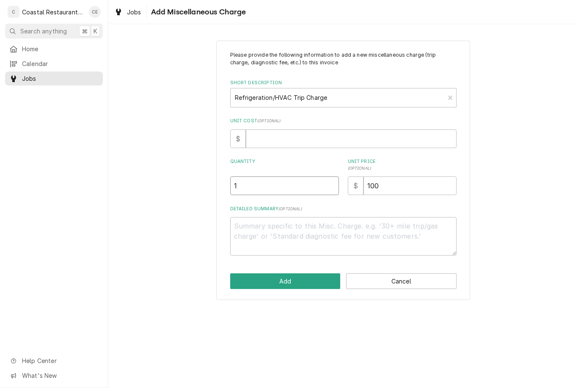
type input "1"
click at [362, 237] on textarea "Detailed Summary ( optional )" at bounding box center [343, 236] width 226 height 38
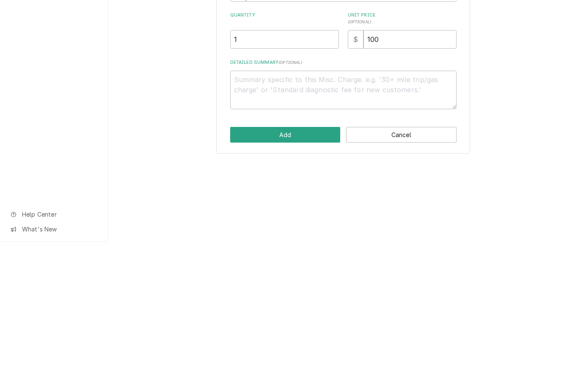
click at [302, 146] on div "Please provide the following information to add a new miscellaneous charge (tri…" at bounding box center [343, 170] width 254 height 259
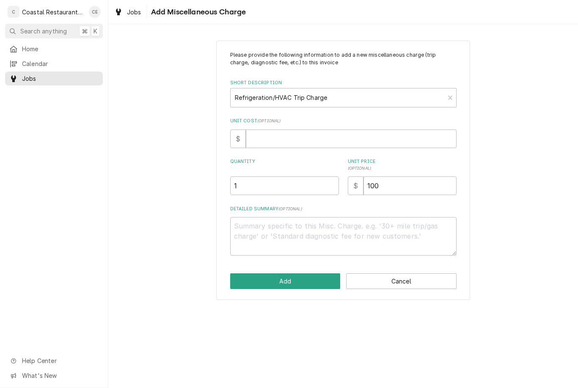
click at [296, 275] on button "Add" at bounding box center [285, 281] width 110 height 16
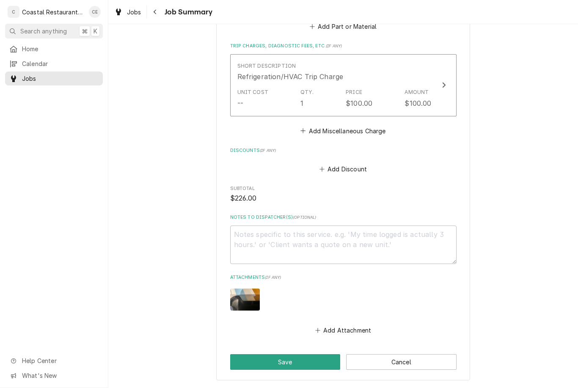
scroll to position [505, 0]
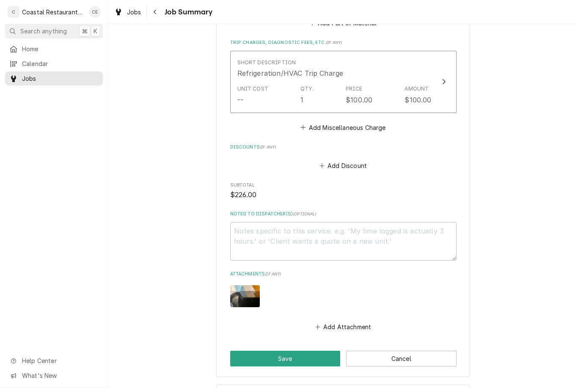
click at [294, 355] on button "Save" at bounding box center [285, 359] width 110 height 16
type textarea "x"
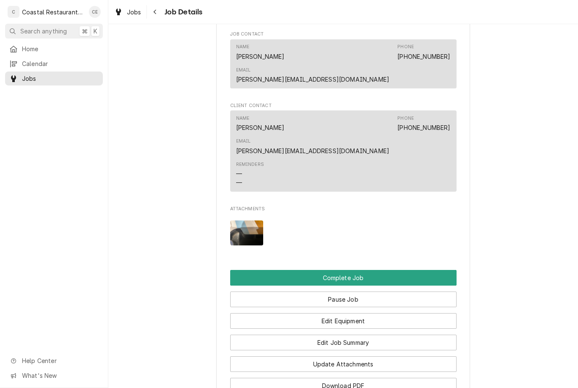
scroll to position [677, 0]
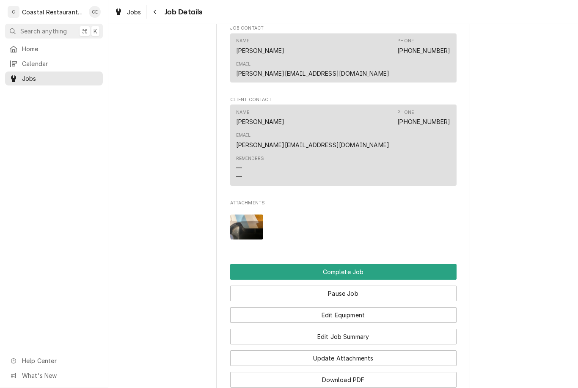
click at [409, 286] on button "Pause Job" at bounding box center [343, 294] width 226 height 16
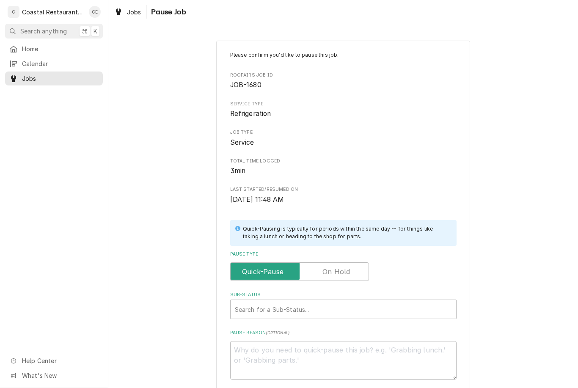
click at [342, 262] on input "Pause Type" at bounding box center [299, 271] width 131 height 19
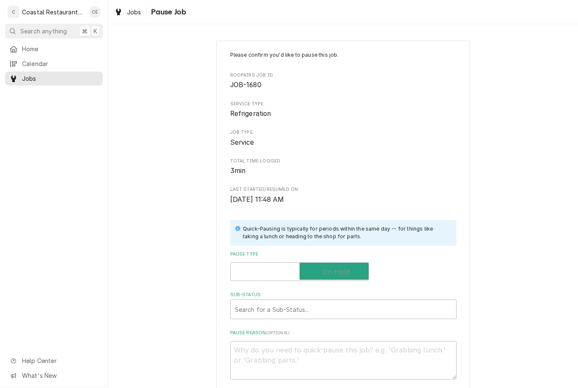
checkbox input "true"
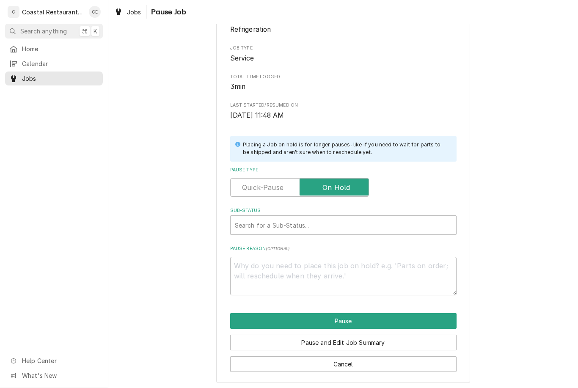
scroll to position [84, 0]
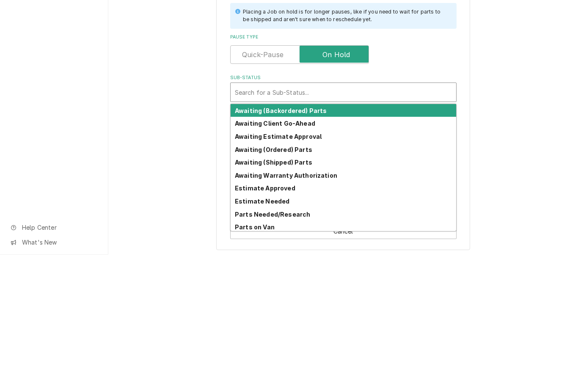
click at [310, 250] on div "Awaiting Client Go-Ahead" at bounding box center [343, 256] width 225 height 13
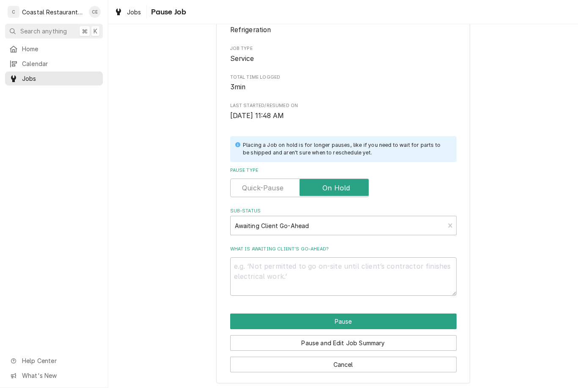
scroll to position [74, 0]
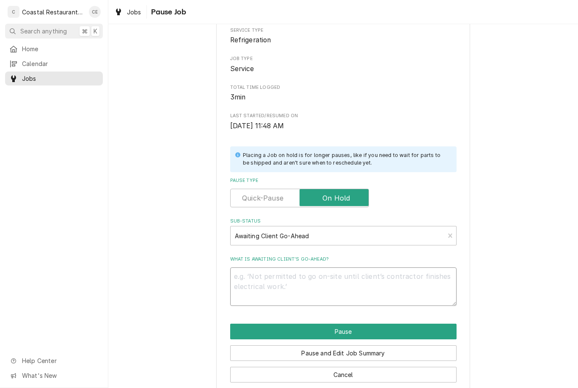
click at [259, 275] on textarea "What is awaiting client’s go-ahead?" at bounding box center [343, 286] width 226 height 38
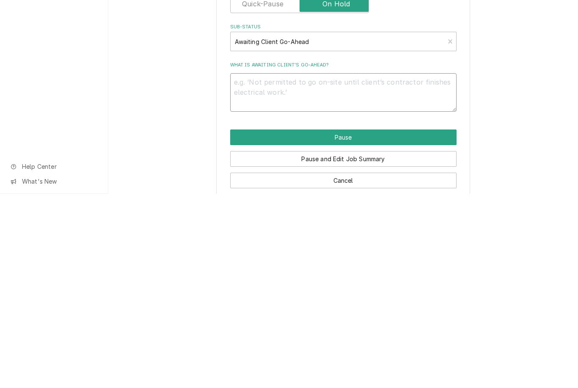
type textarea "x"
type textarea "Se"
type textarea "x"
type textarea "Sen"
type textarea "x"
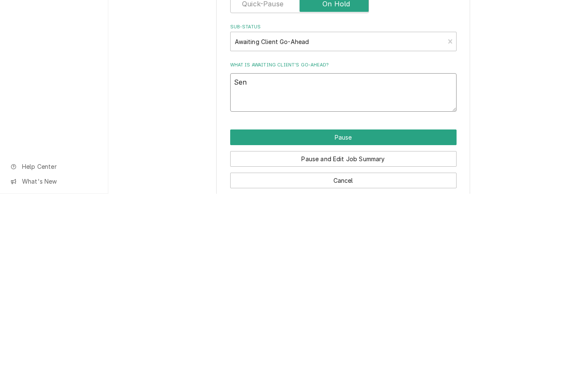
type textarea "Send"
type textarea "x"
type textarea "Sen"
type textarea "x"
type textarea "Sent"
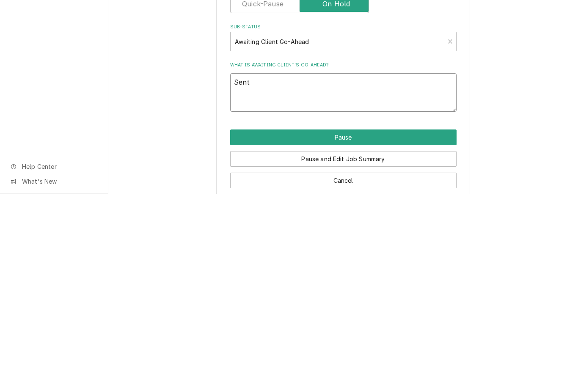
type textarea "x"
type textarea "Sent t"
type textarea "x"
type textarea "Sent th"
type textarea "x"
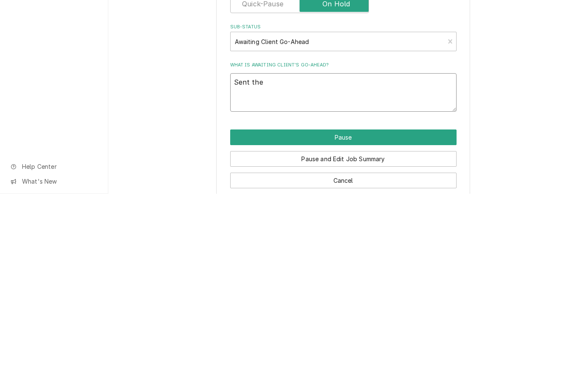
type textarea "Sent the"
type textarea "x"
type textarea "Sent the i"
type textarea "x"
type textarea "Sent the in"
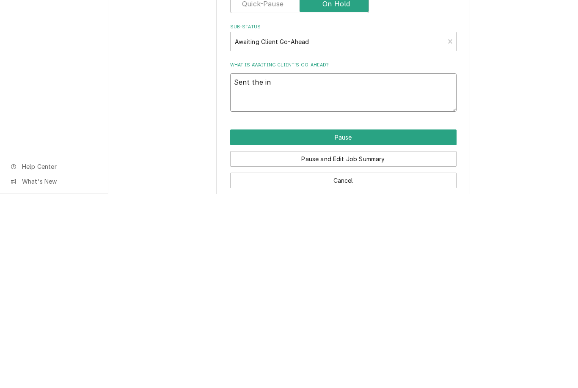
type textarea "x"
type textarea "Sent the info"
type textarea "x"
type textarea "Sent the infor"
type textarea "x"
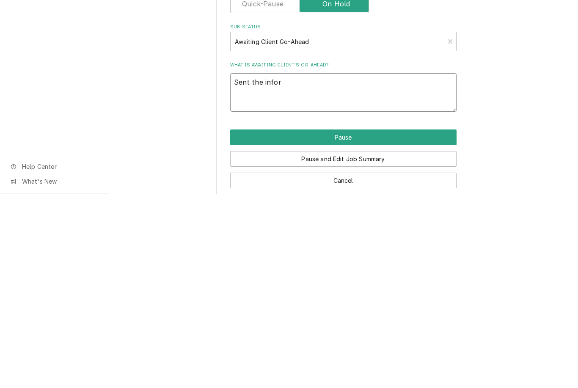
type textarea "Sent the inform"
type textarea "x"
type textarea "Sent the informa"
type textarea "x"
type textarea "Sent the informat"
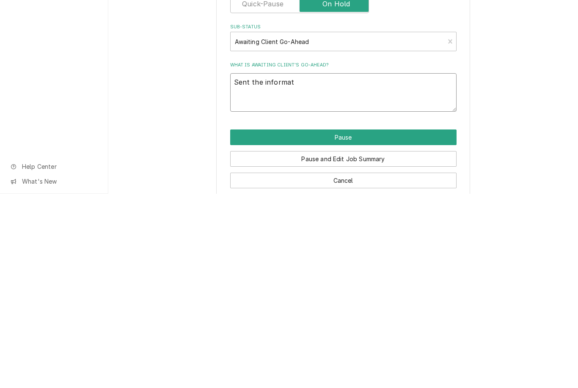
type textarea "x"
type textarea "Sent the informati"
type textarea "x"
type textarea "Sent the informatio"
type textarea "x"
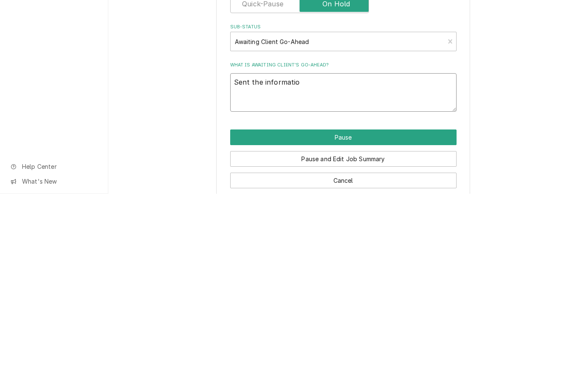
type textarea "Sent the information"
type textarea "x"
type textarea "Sent the information"
type textarea "x"
type textarea "Sent the information to"
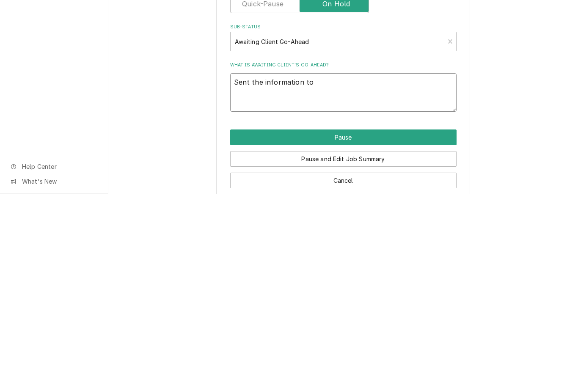
type textarea "x"
type textarea "Sent the information to"
type textarea "x"
type textarea "Sent the information to g"
type textarea "x"
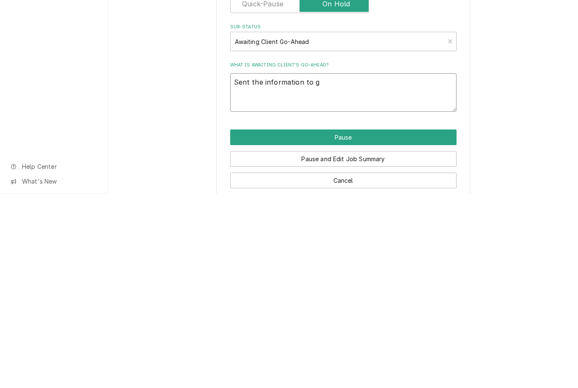
type textarea "Sent the information to ge"
type textarea "x"
type textarea "Sent the information to get"
type textarea "x"
type textarea "Sent the information to get n"
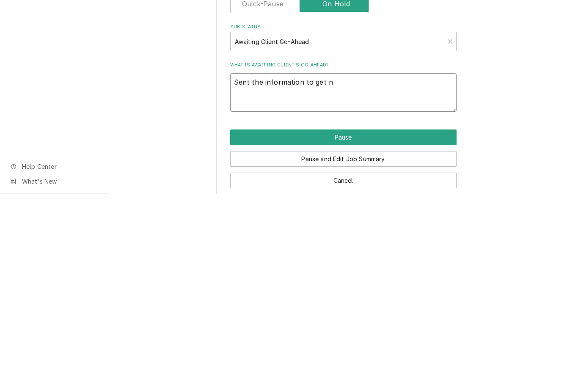
type textarea "x"
type textarea "Sent the information to get ne"
type textarea "x"
type textarea "Sent the information to get new"
type textarea "x"
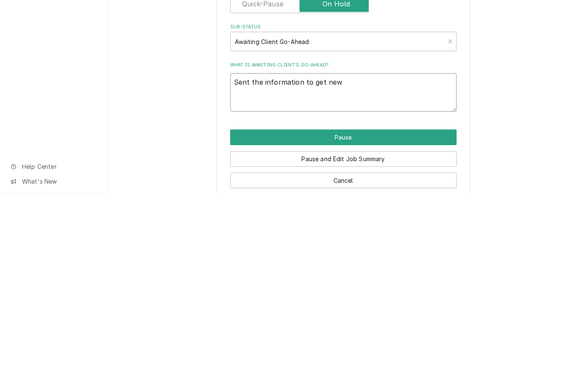
type textarea "Sent the information to get new"
type textarea "x"
type textarea "Sent the information to get new r"
type textarea "x"
type textarea "Sent the information to get new re"
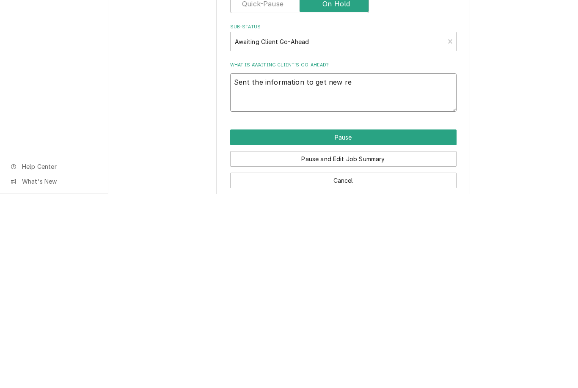
type textarea "x"
type textarea "Sent the information to get new rel"
type textarea "x"
type textarea "Sent the information to get new rela"
type textarea "x"
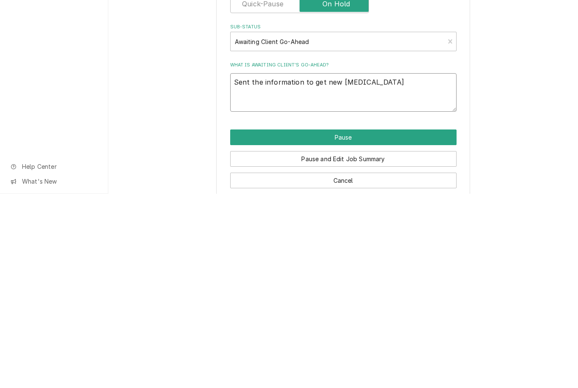
type textarea "Sent the information to get new relay"
type textarea "x"
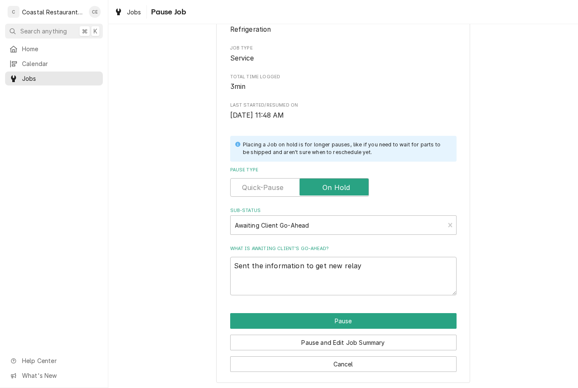
scroll to position [84, 0]
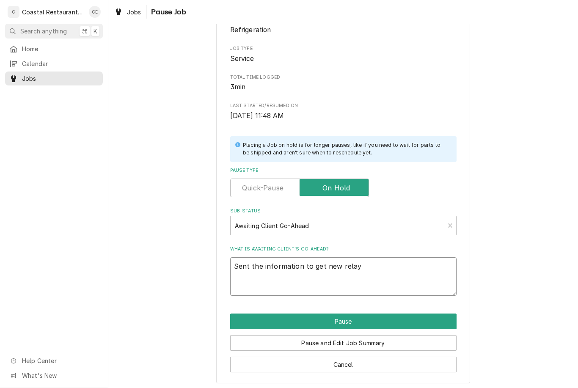
type textarea "Sent the information to get new relay"
click at [390, 318] on button "Pause" at bounding box center [343, 321] width 226 height 16
type textarea "x"
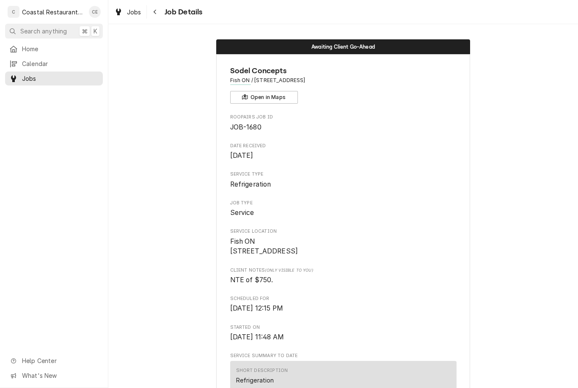
click at [49, 48] on span "Home" at bounding box center [60, 48] width 77 height 9
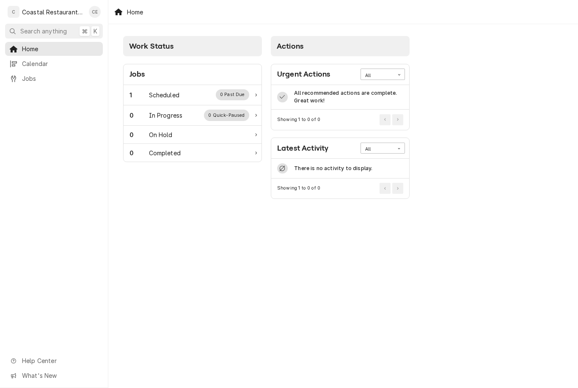
click at [219, 94] on div "0 Past Due" at bounding box center [233, 94] width 34 height 11
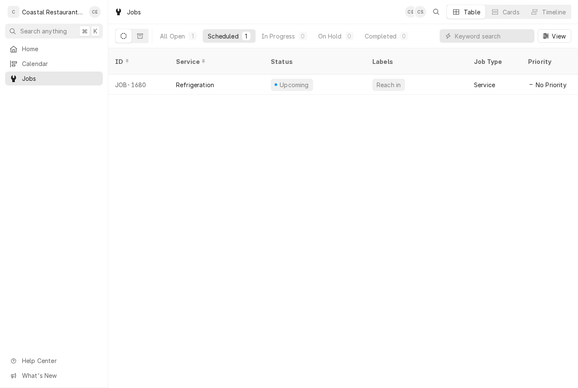
click at [313, 74] on div "Upcoming" at bounding box center [315, 84] width 102 height 20
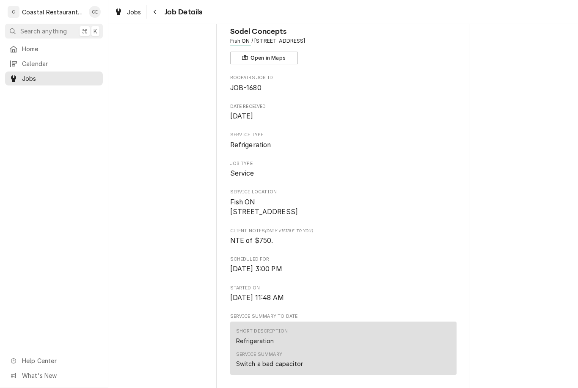
scroll to position [43, 0]
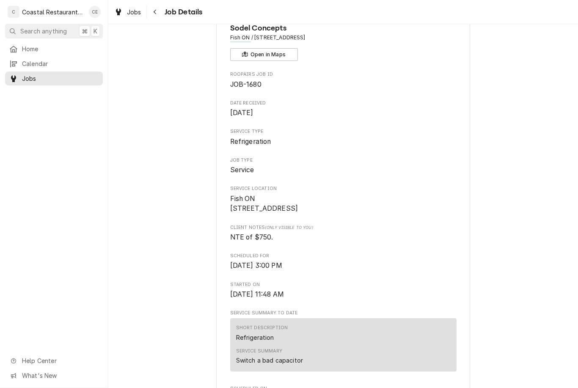
click at [24, 60] on span "Calendar" at bounding box center [60, 63] width 77 height 9
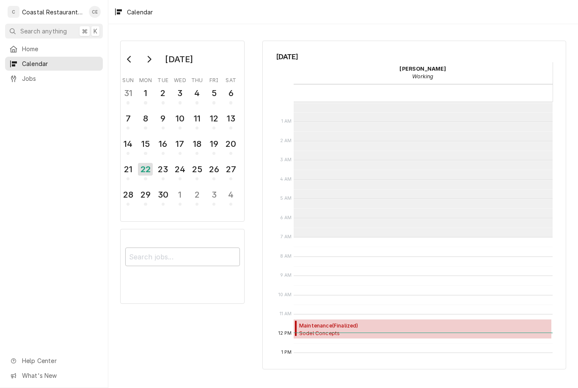
scroll to position [135, 0]
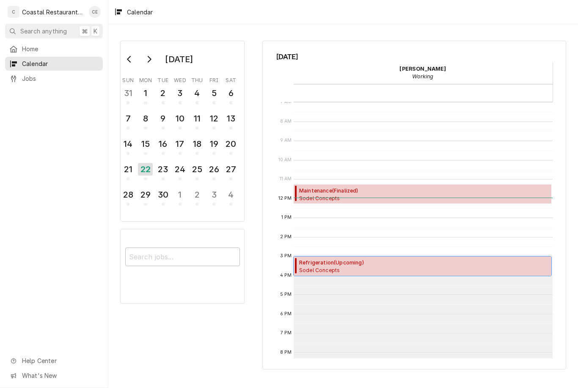
click at [344, 266] on span "Sodel Concepts Fish ON / [STREET_ADDRESS]" at bounding box center [336, 269] width 75 height 7
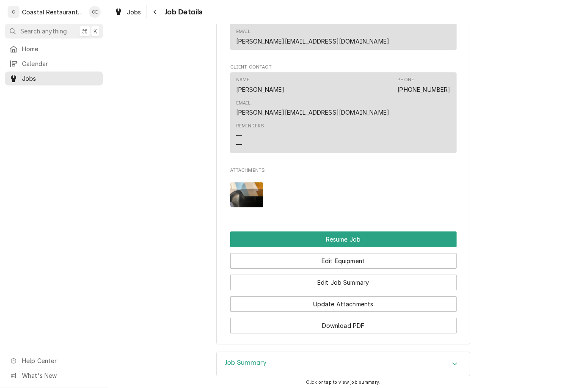
scroll to position [690, 0]
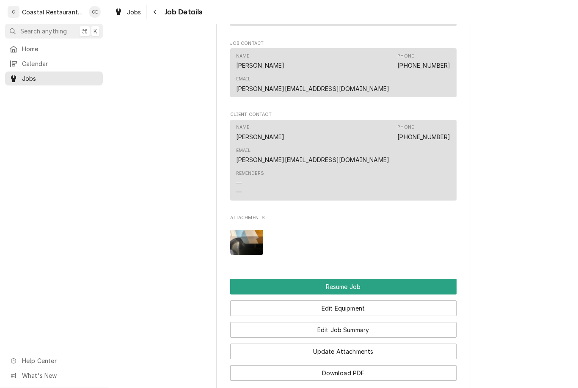
click at [397, 279] on button "Resume Job" at bounding box center [343, 287] width 226 height 16
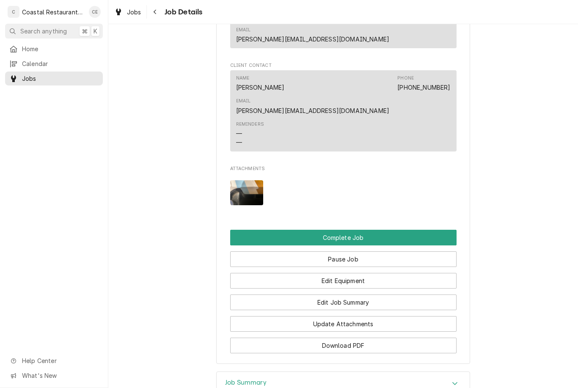
scroll to position [711, 0]
click at [379, 273] on button "Edit Equipment" at bounding box center [343, 281] width 226 height 16
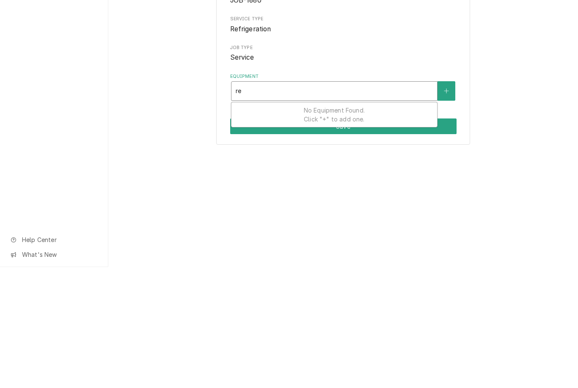
type input "r"
type input "s"
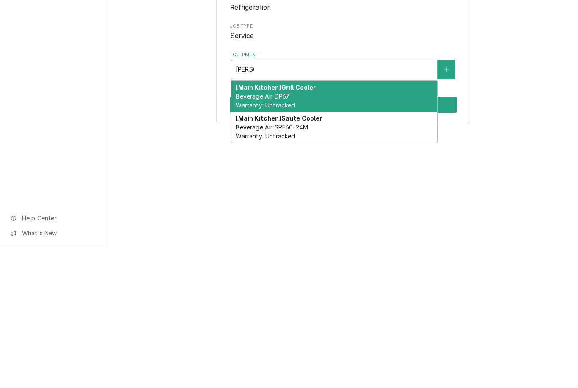
type input "bever"
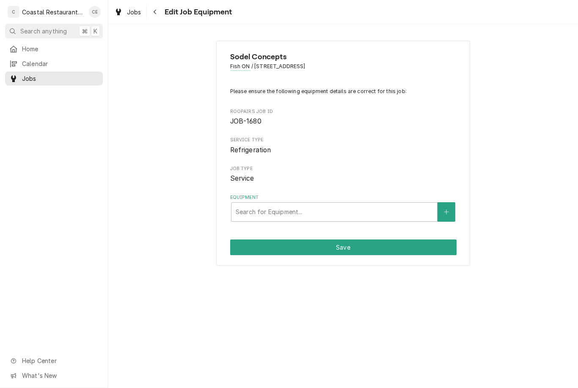
click at [379, 175] on span "Service" at bounding box center [343, 178] width 226 height 10
click at [159, 14] on div "Navigate back" at bounding box center [155, 12] width 8 height 8
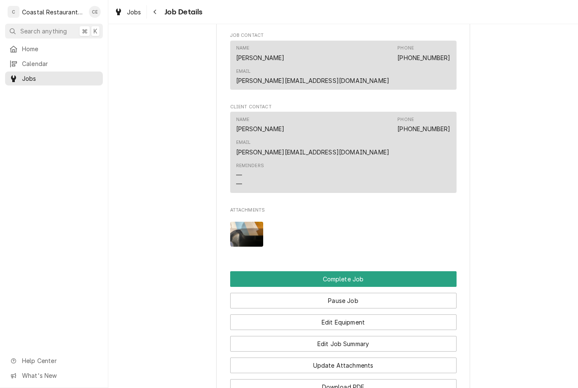
scroll to position [676, 0]
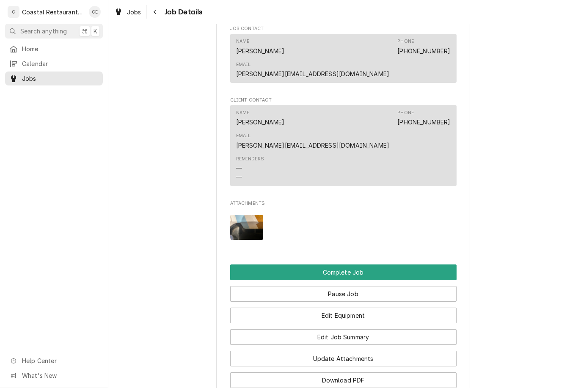
click at [301, 329] on button "Edit Job Summary" at bounding box center [343, 337] width 226 height 16
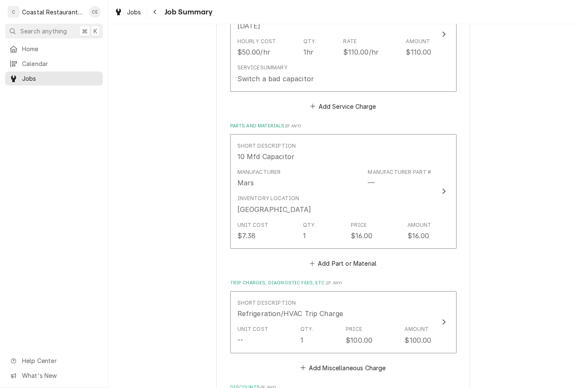
scroll to position [272, 0]
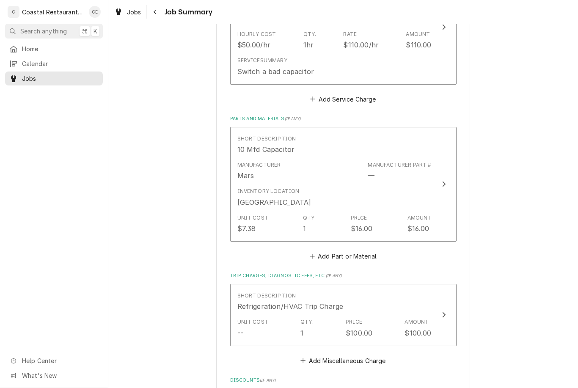
click at [356, 239] on button "Short Description 10 Mfd Capacitor Manufacturer Mars Manufacturer Part # — Inve…" at bounding box center [343, 184] width 226 height 115
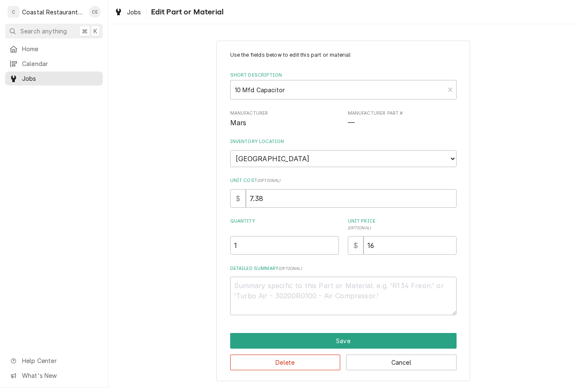
click at [420, 358] on button "Cancel" at bounding box center [401, 362] width 110 height 16
type textarea "x"
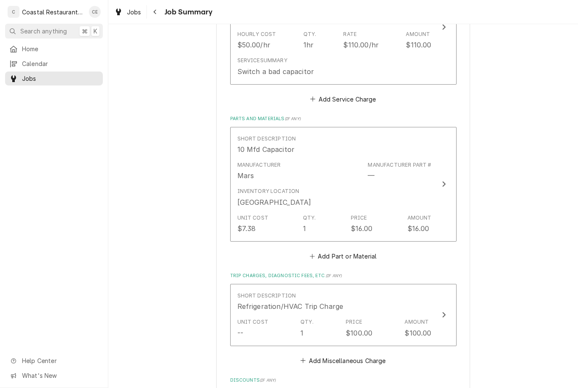
click at [339, 253] on button "Add Part or Material" at bounding box center [343, 256] width 70 height 12
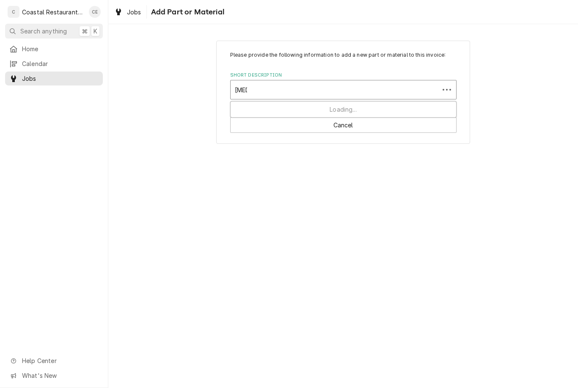
type input "relay"
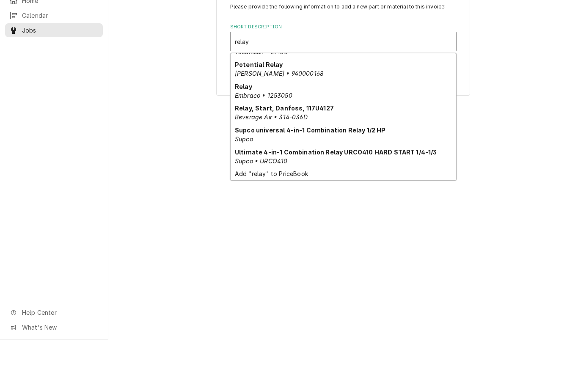
scroll to position [82, 0]
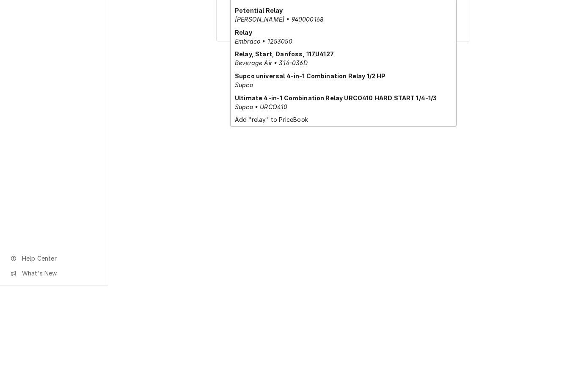
click at [249, 216] on div "Add "relay" to PriceBook" at bounding box center [343, 222] width 225 height 13
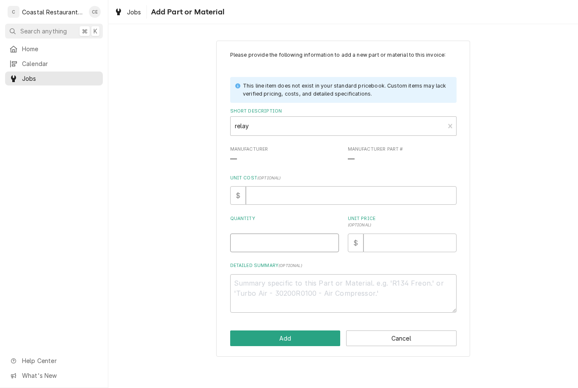
click at [302, 249] on input "Quantity" at bounding box center [284, 243] width 109 height 19
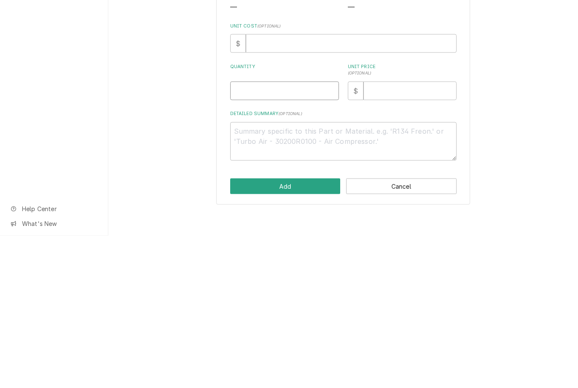
type textarea "x"
type input "1"
click at [409, 274] on textarea "Detailed Summary ( optional )" at bounding box center [343, 293] width 226 height 38
type textarea "x"
type textarea "Pa"
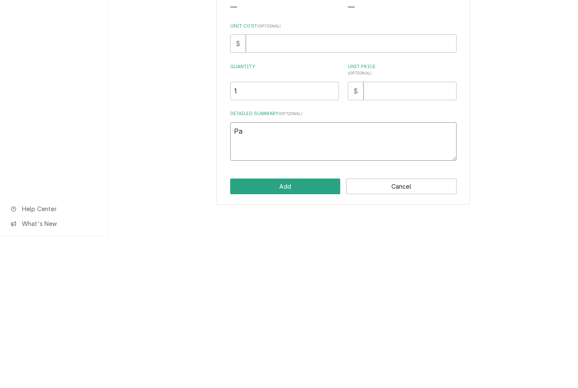
type textarea "x"
type textarea "Par"
type textarea "x"
type textarea "Part"
type textarea "x"
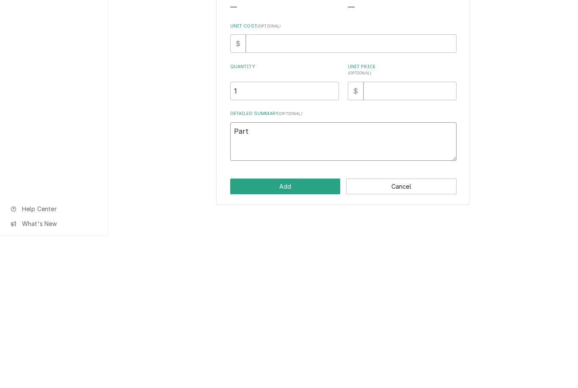
type textarea "Parts"
type textarea "x"
type textarea "Parts"
type textarea "x"
type textarea "Parts o"
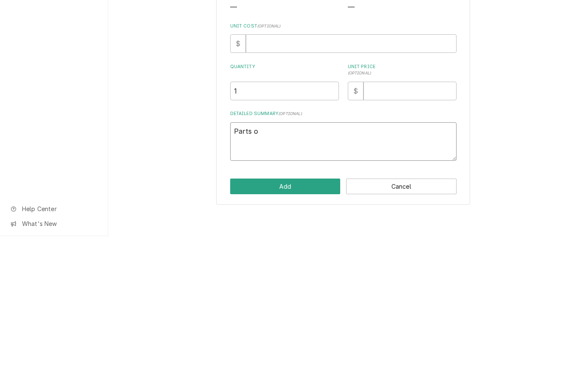
type textarea "x"
type textarea "Parts out"
type textarea "x"
type textarea "Parts out"
type textarea "x"
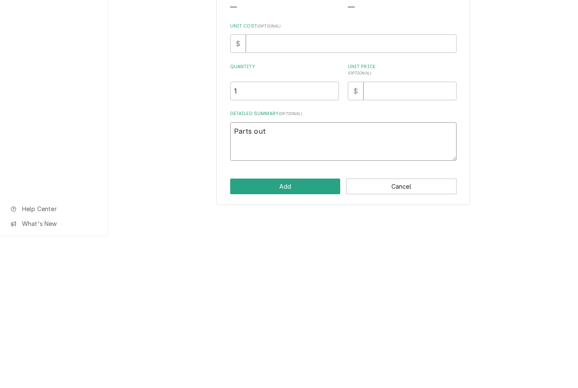
type textarea "Parts out r"
type textarea "x"
type textarea "Parts out re"
type textarea "x"
type textarea "Parts out rel"
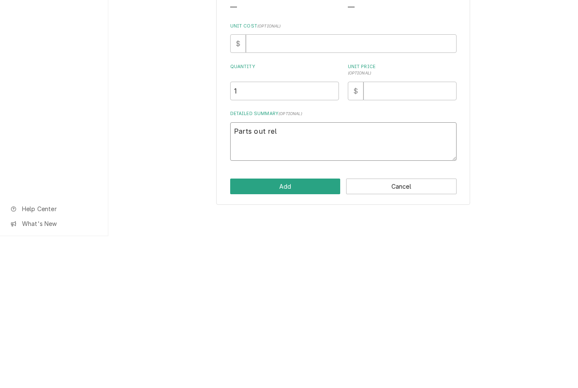
type textarea "x"
type textarea "Parts out rela"
type textarea "x"
type textarea "Parts out relay"
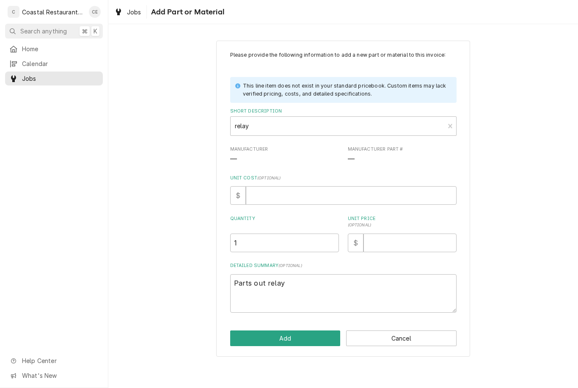
click at [315, 332] on button "Add" at bounding box center [285, 338] width 110 height 16
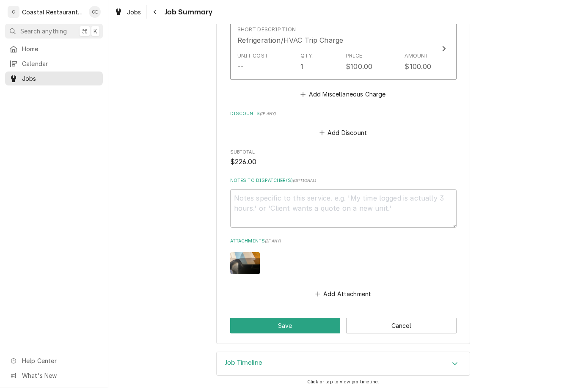
scroll to position [712, 0]
click at [309, 321] on button "Save" at bounding box center [285, 326] width 110 height 16
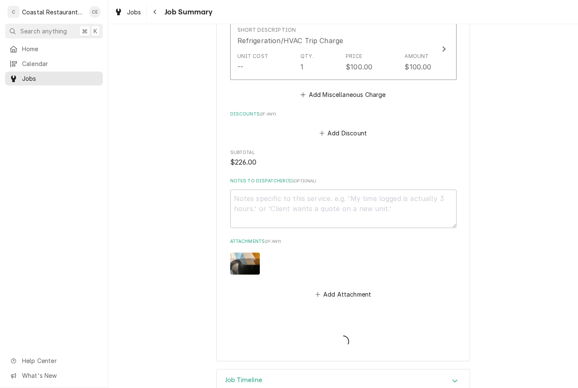
type textarea "x"
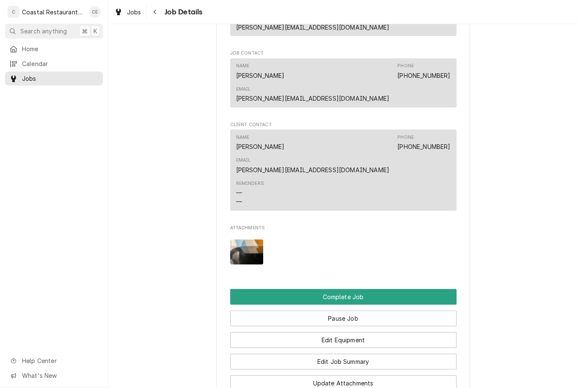
scroll to position [648, 0]
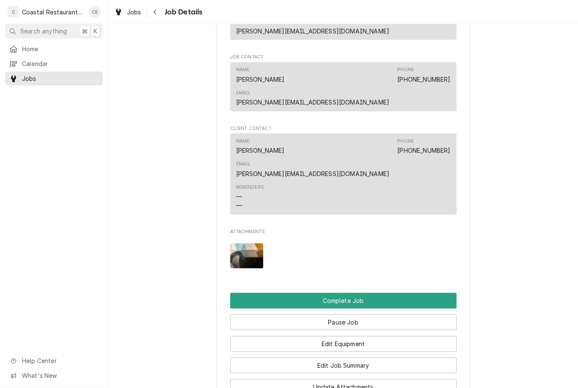
click at [396, 293] on button "Complete Job" at bounding box center [343, 301] width 226 height 16
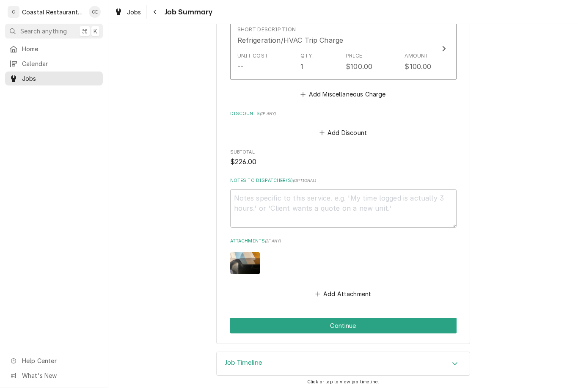
scroll to position [712, 0]
click at [368, 321] on button "Continue" at bounding box center [343, 326] width 226 height 16
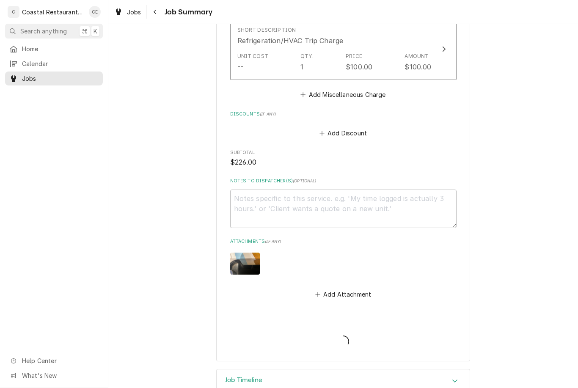
type textarea "x"
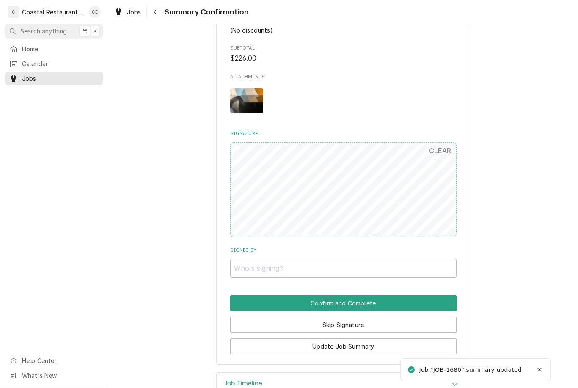
scroll to position [674, 0]
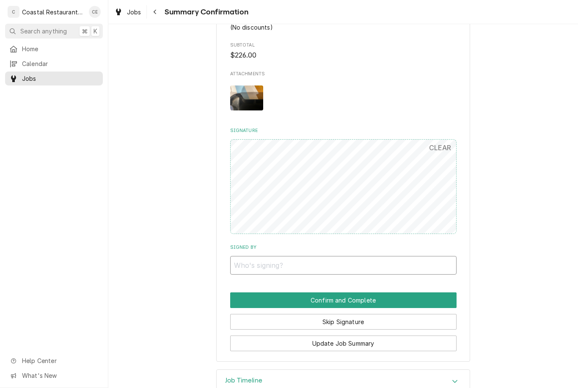
click at [363, 256] on input "Signed By" at bounding box center [343, 265] width 226 height 19
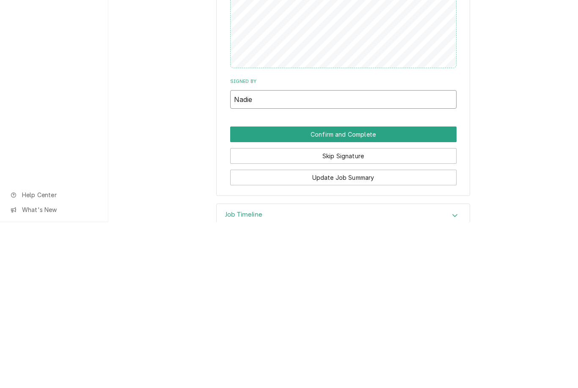
type input "Nadie"
click at [404, 292] on button "Confirm and Complete" at bounding box center [343, 300] width 226 height 16
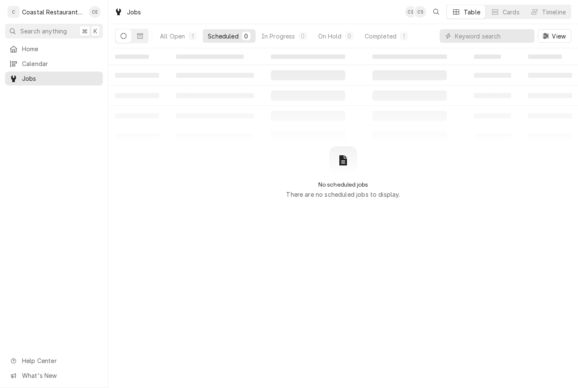
click at [44, 36] on button "Search anything ⌘ K" at bounding box center [54, 31] width 98 height 15
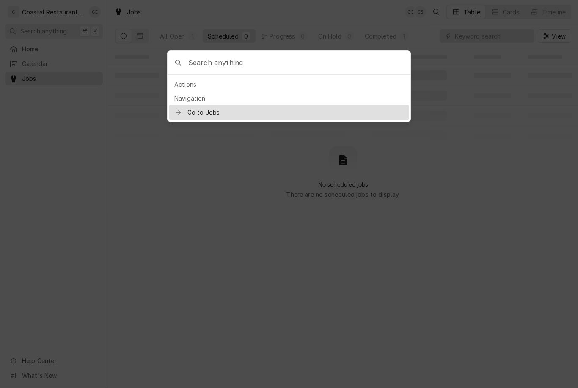
click at [52, 44] on div at bounding box center [289, 194] width 578 height 388
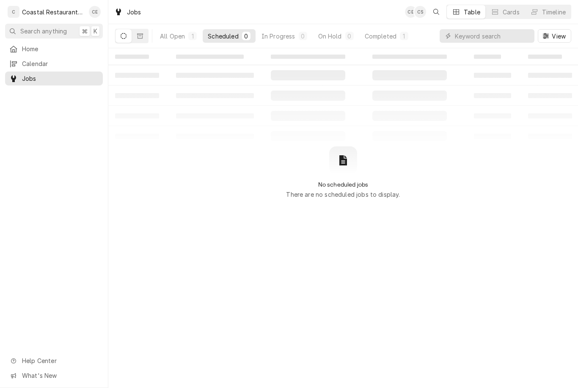
click at [49, 48] on span "Home" at bounding box center [60, 48] width 77 height 9
